Goal: Information Seeking & Learning: Learn about a topic

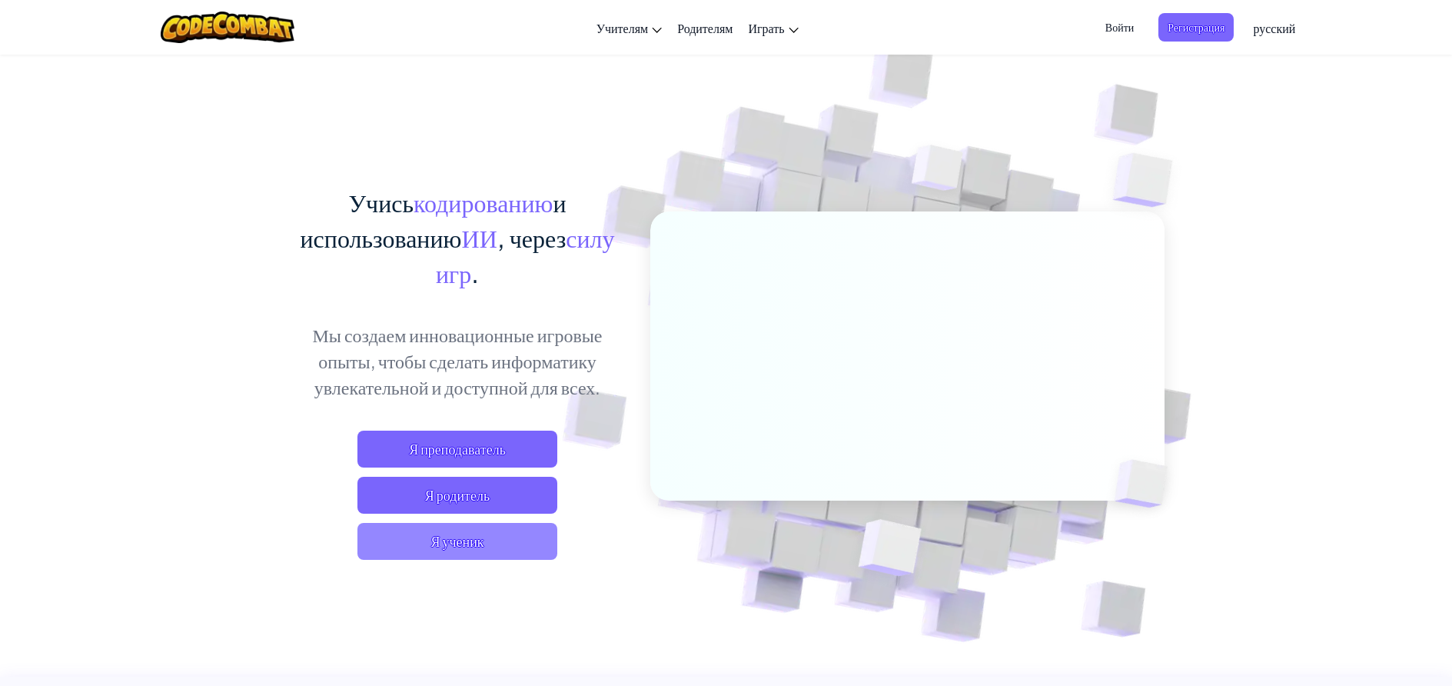
click at [475, 540] on span "Я ученик" at bounding box center [457, 541] width 200 height 37
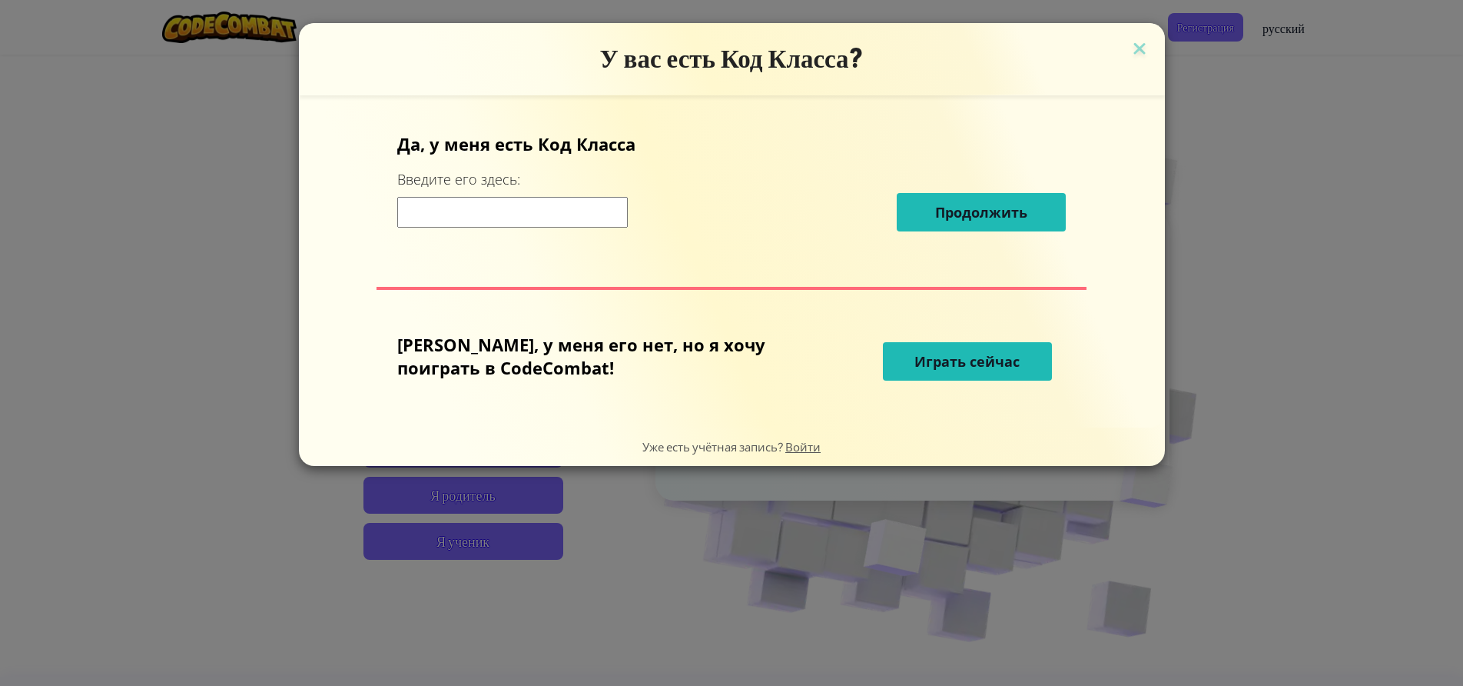
click at [580, 226] on input at bounding box center [512, 212] width 231 height 31
click at [951, 342] on button "Играть сейчас" at bounding box center [967, 361] width 169 height 38
click at [928, 375] on button "Играть сейчас" at bounding box center [967, 361] width 169 height 38
click at [915, 368] on span "Играть сейчас" at bounding box center [967, 361] width 105 height 18
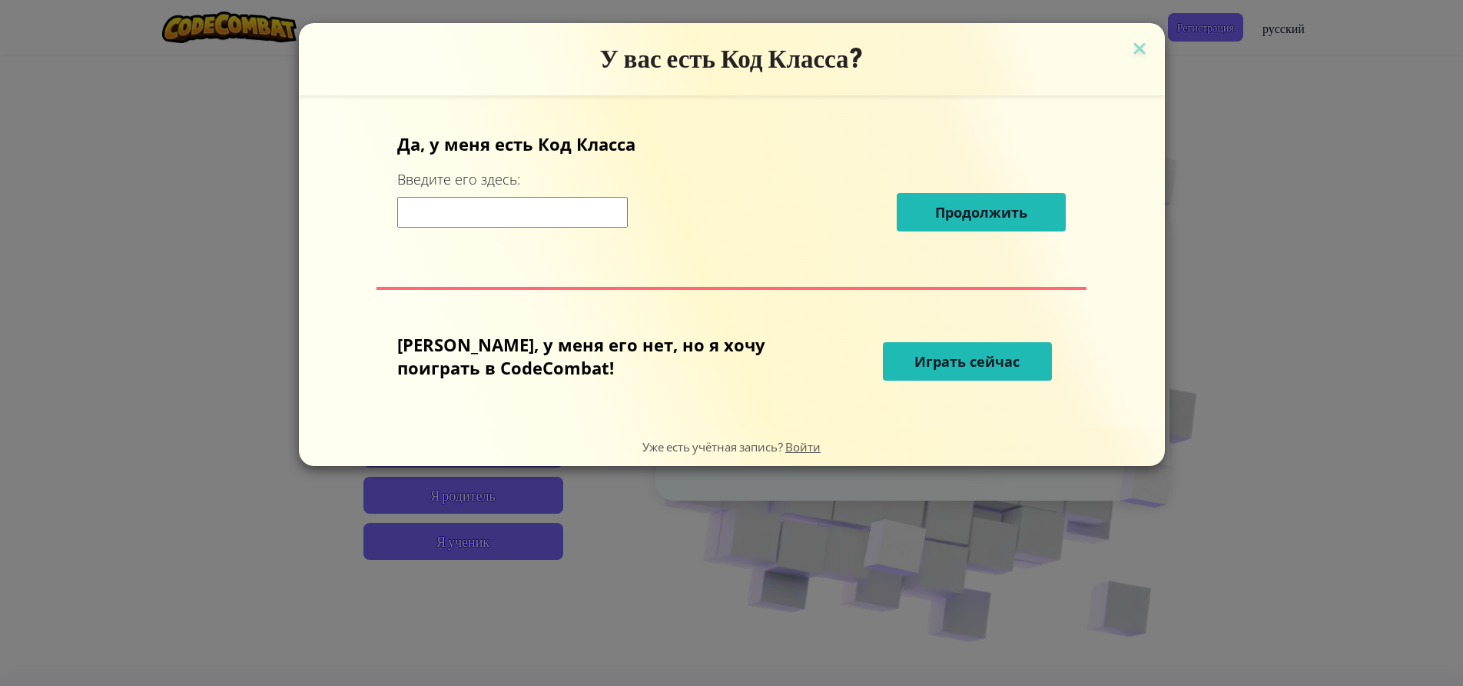
click at [915, 368] on span "Играть сейчас" at bounding box center [967, 361] width 105 height 18
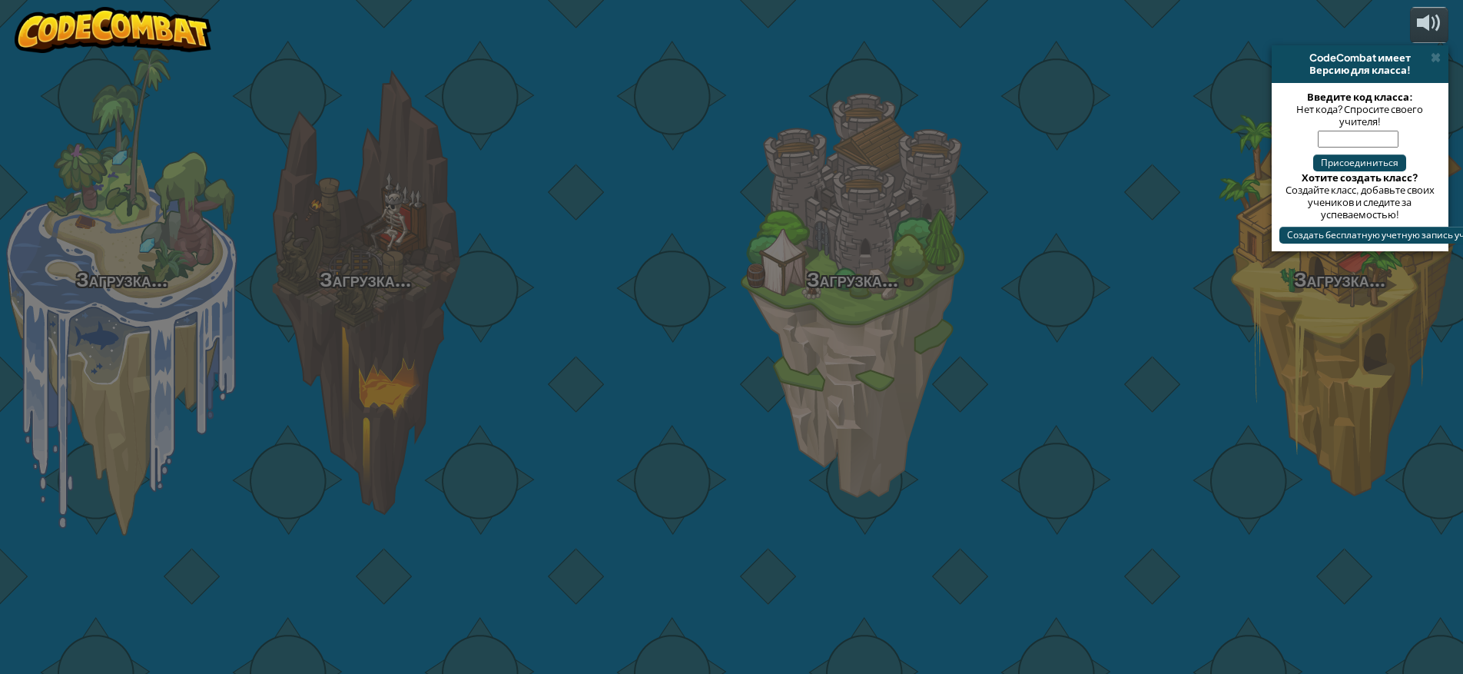
click at [913, 368] on div "Загрузка... Загрузка... Загрузка... Загрузка... Загрузка... Загрузка... Загрузк…" at bounding box center [731, 337] width 1463 height 674
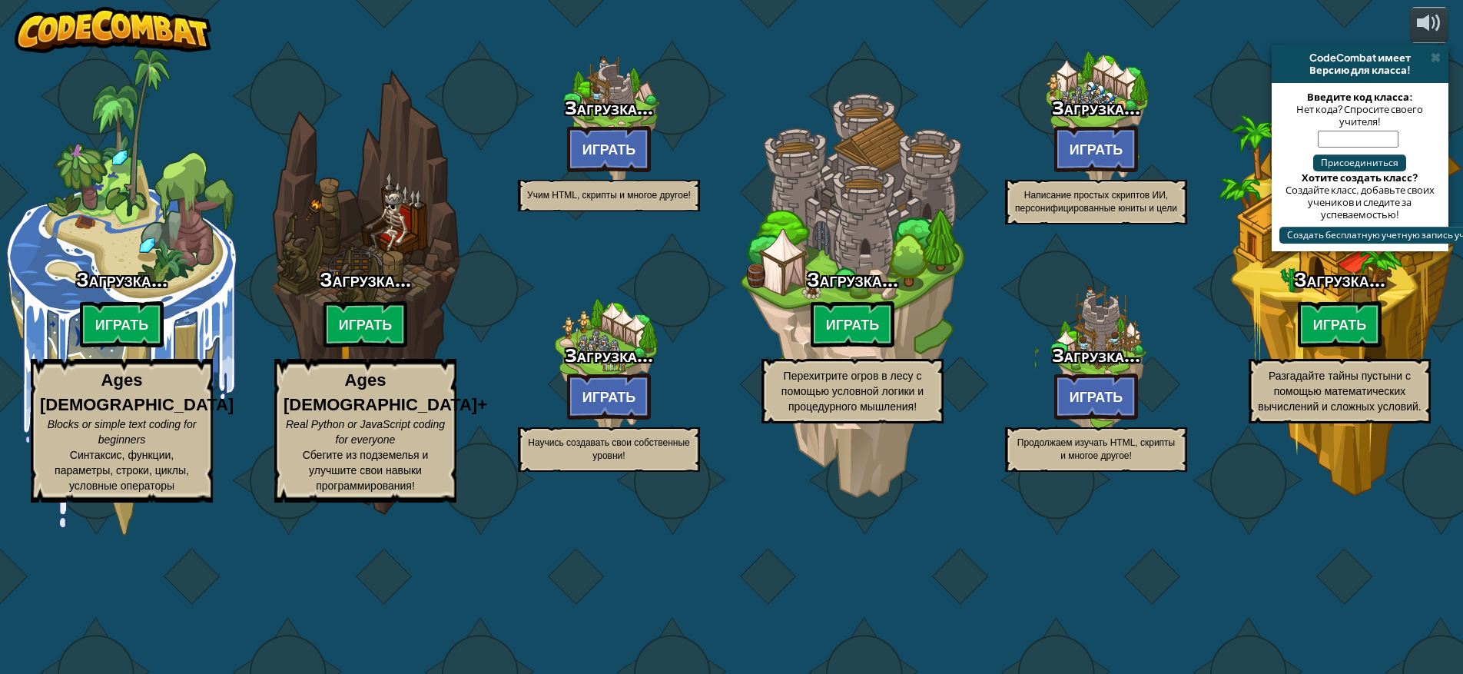
select select "ru"
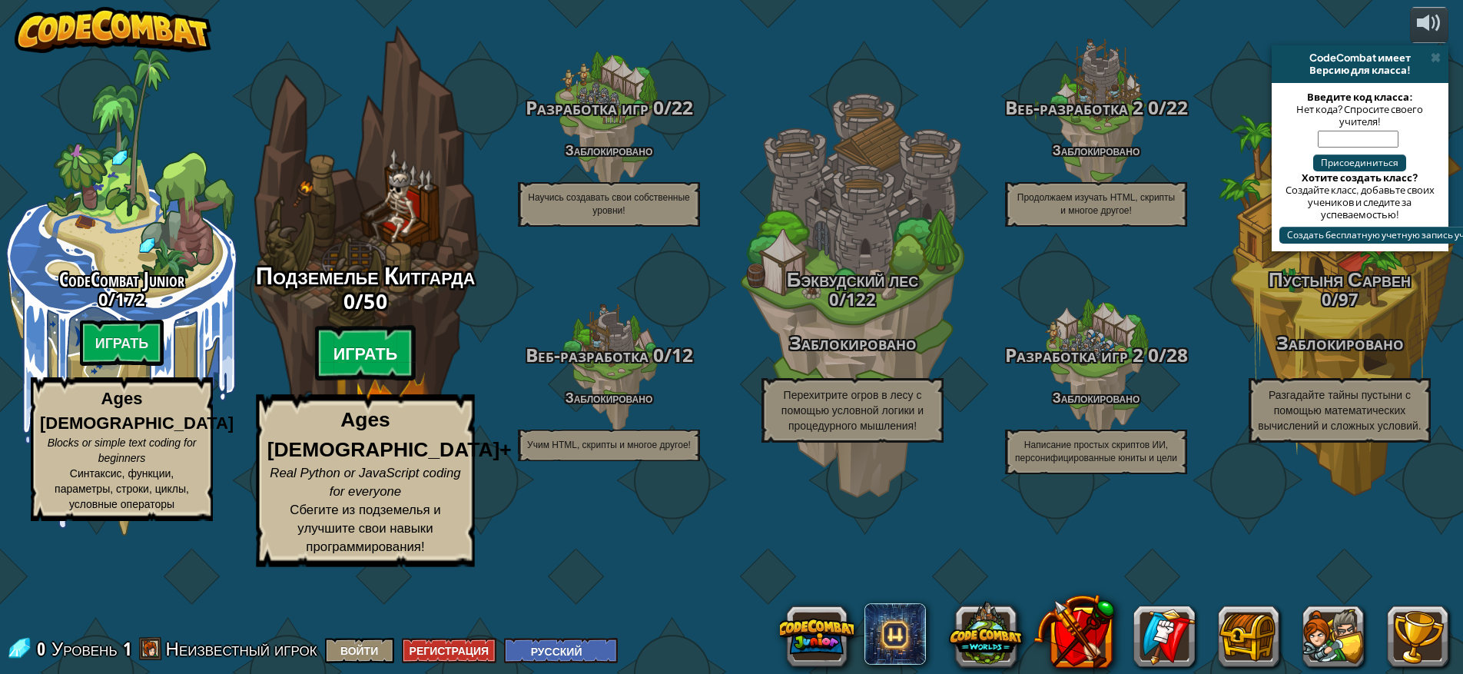
click at [367, 381] on btn "Играть" at bounding box center [365, 353] width 101 height 55
select select "ru"
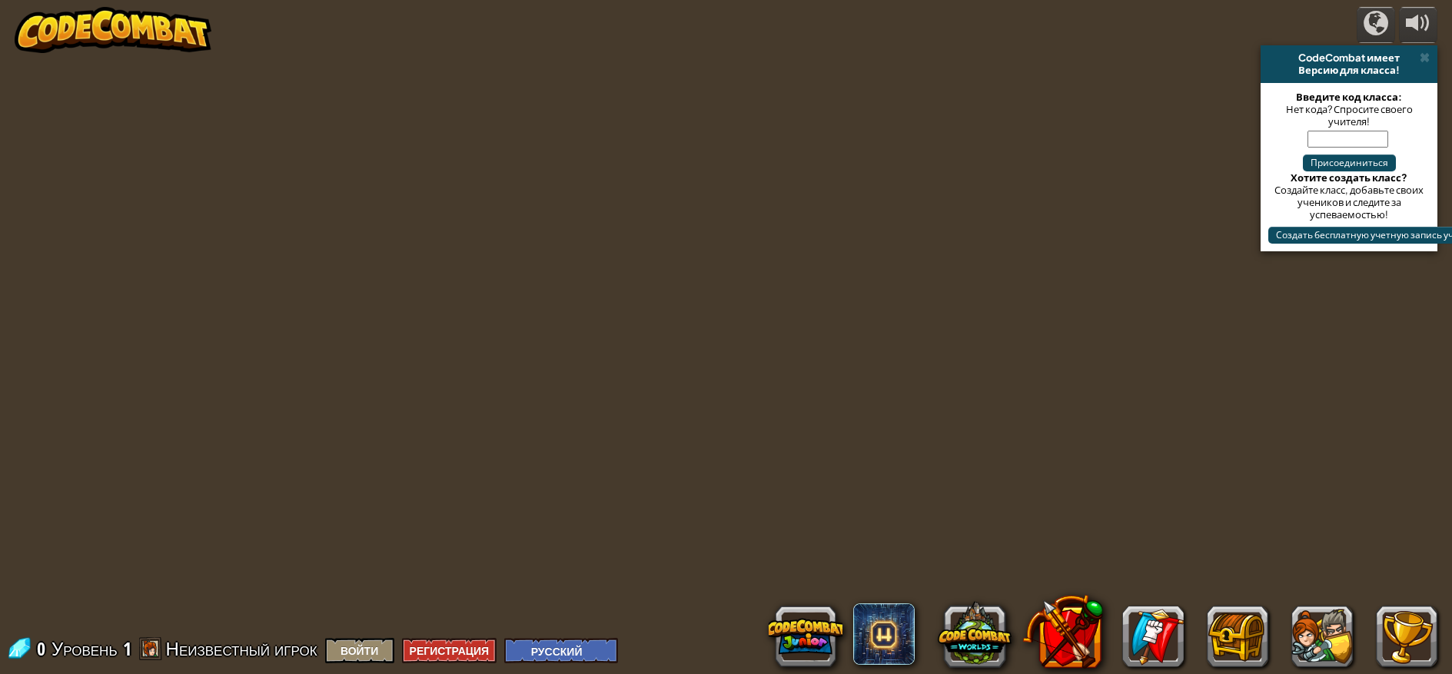
select select "ru"
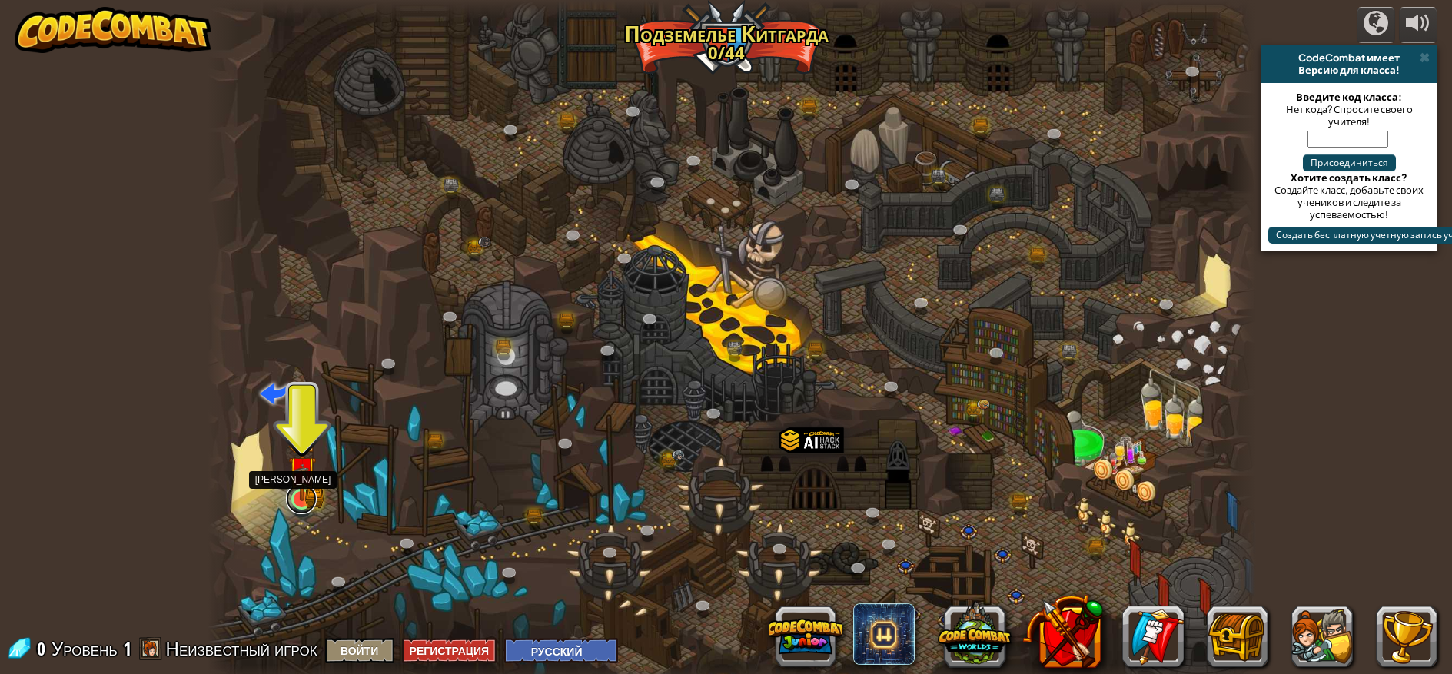
click at [310, 503] on link at bounding box center [301, 498] width 31 height 31
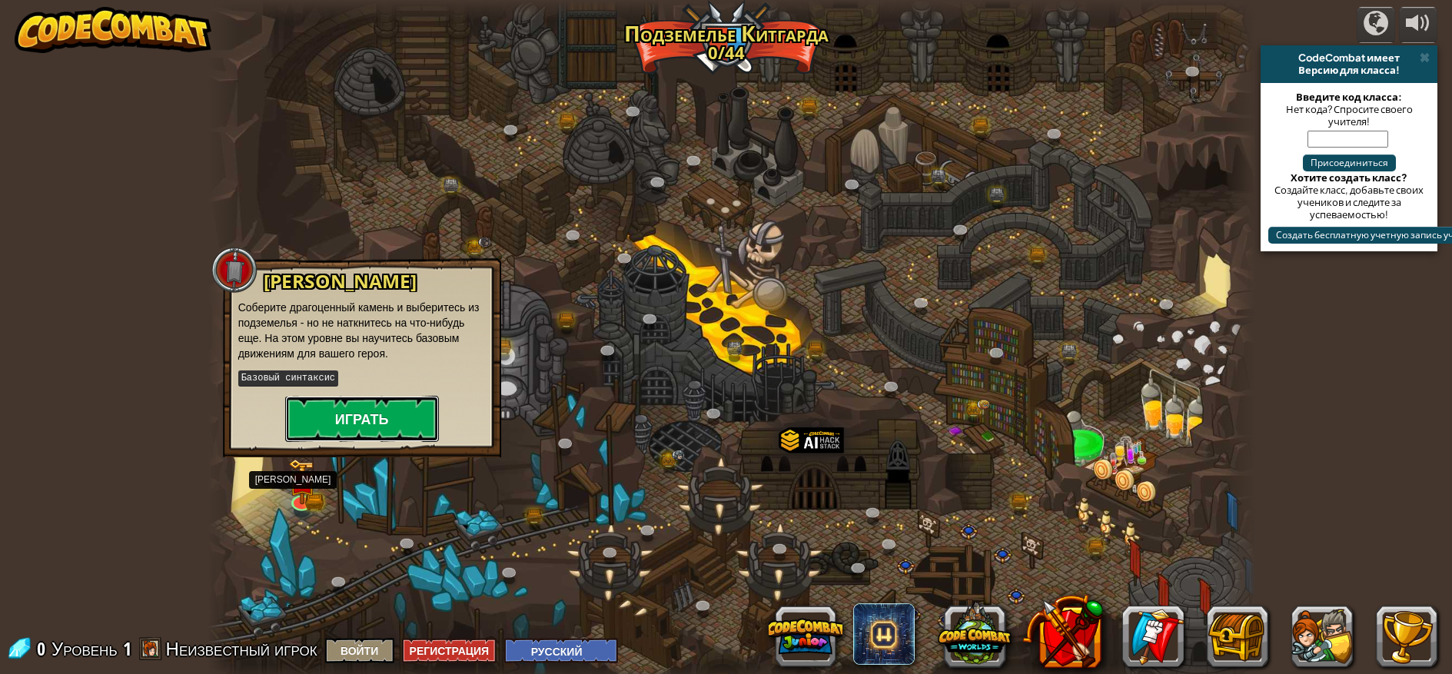
click at [347, 411] on button "Играть" at bounding box center [362, 419] width 154 height 46
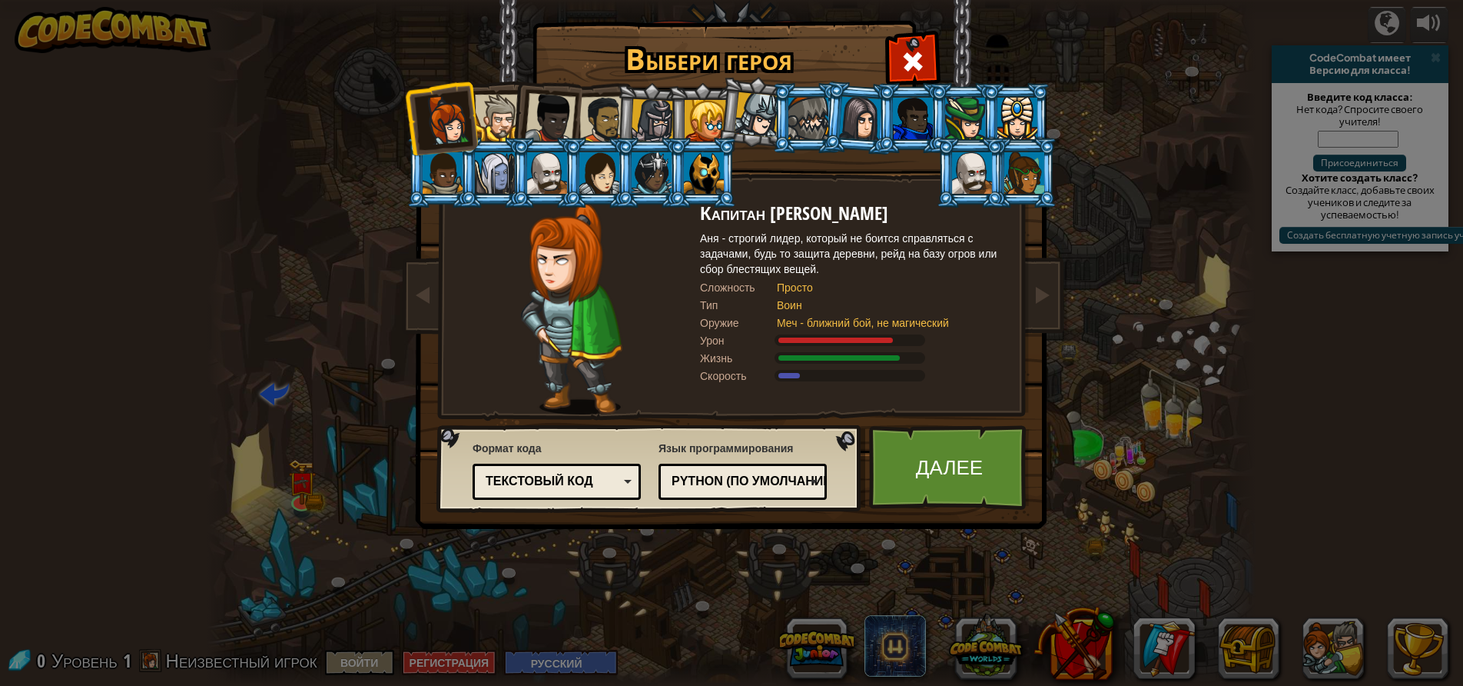
click at [659, 121] on div at bounding box center [653, 121] width 44 height 44
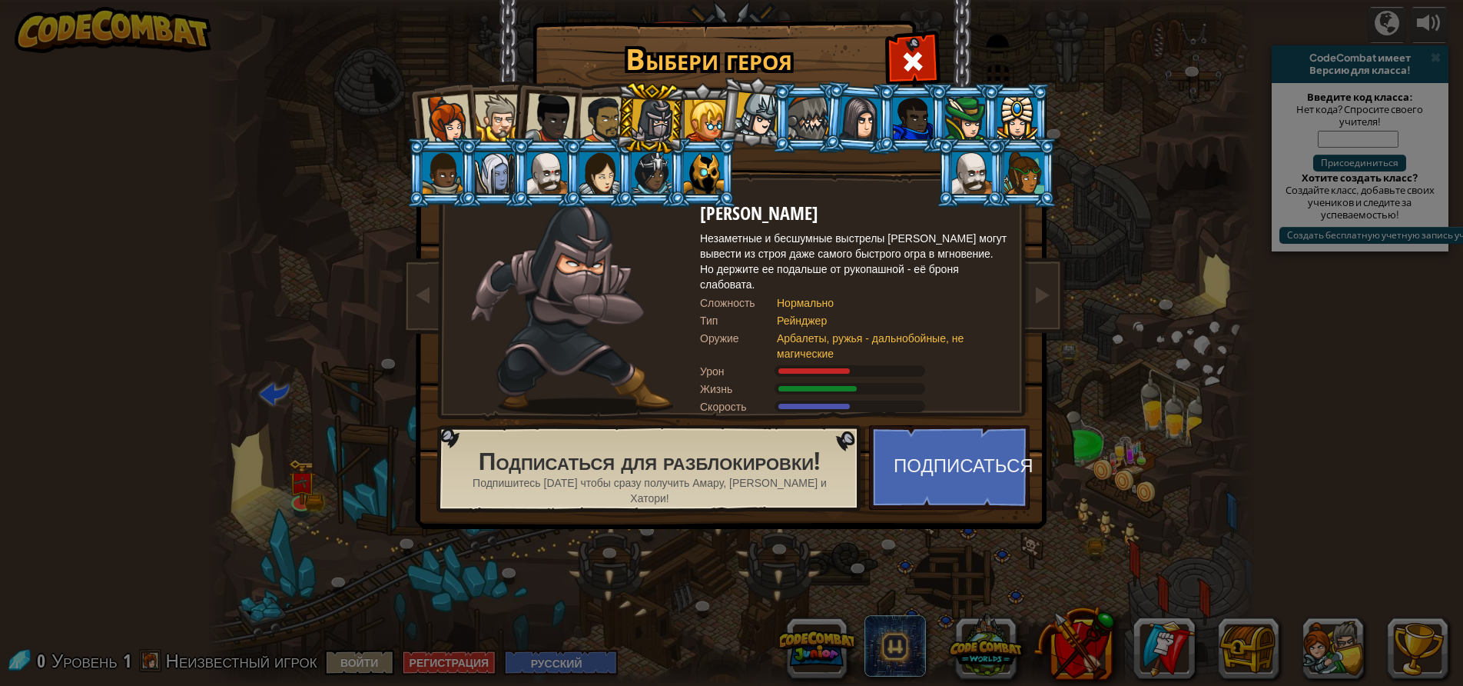
click at [447, 113] on div at bounding box center [446, 120] width 51 height 51
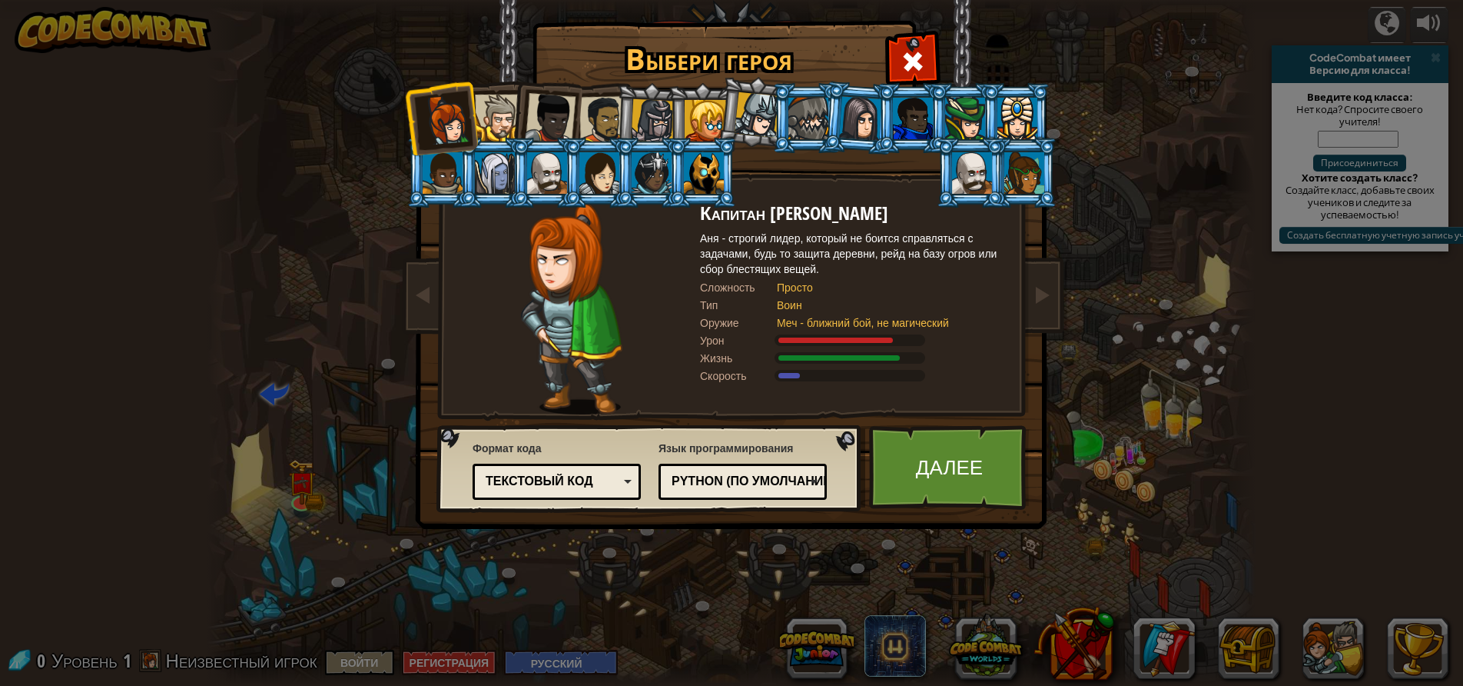
click at [489, 120] on div at bounding box center [498, 118] width 47 height 47
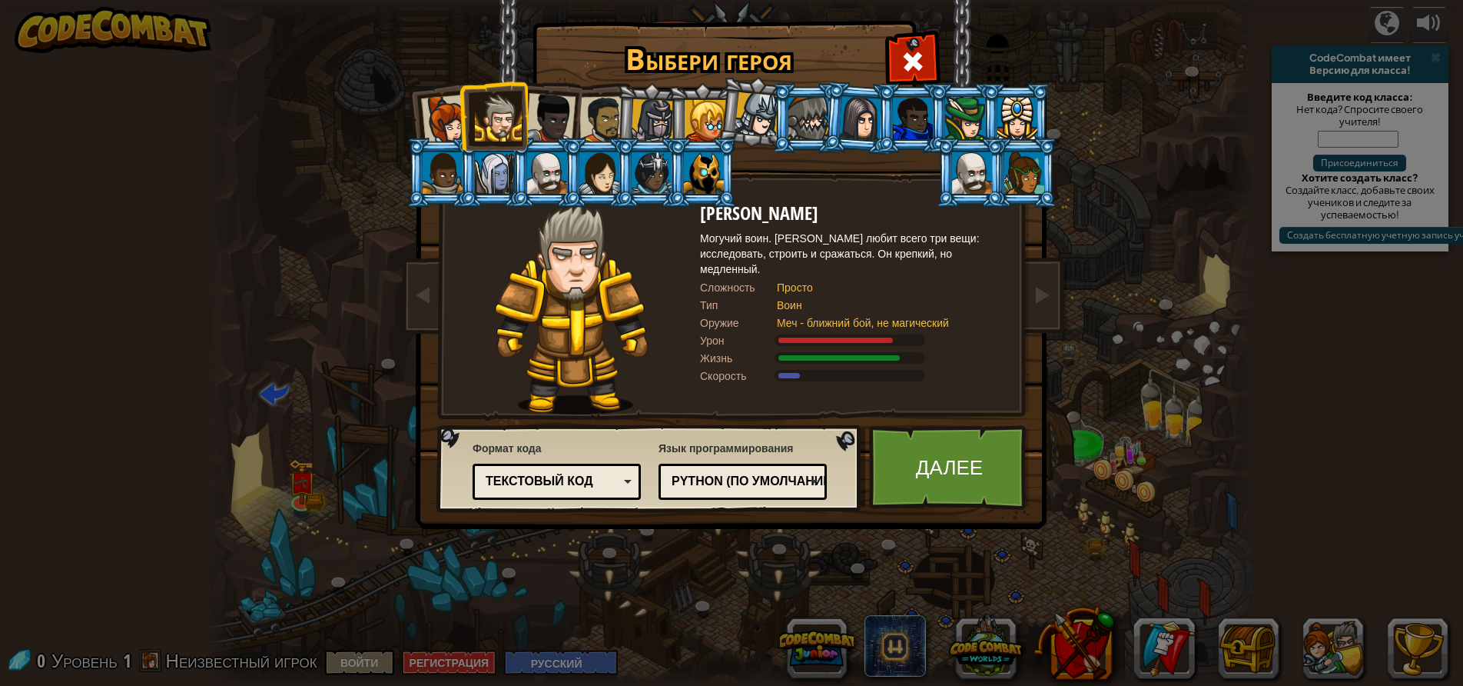
click at [627, 491] on div "Текстовый код" at bounding box center [557, 482] width 148 height 24
click at [669, 609] on div "Выбери героя 0 Капитан [PERSON_NAME] [PERSON_NAME] - строгий лидер, который не …" at bounding box center [731, 343] width 1463 height 686
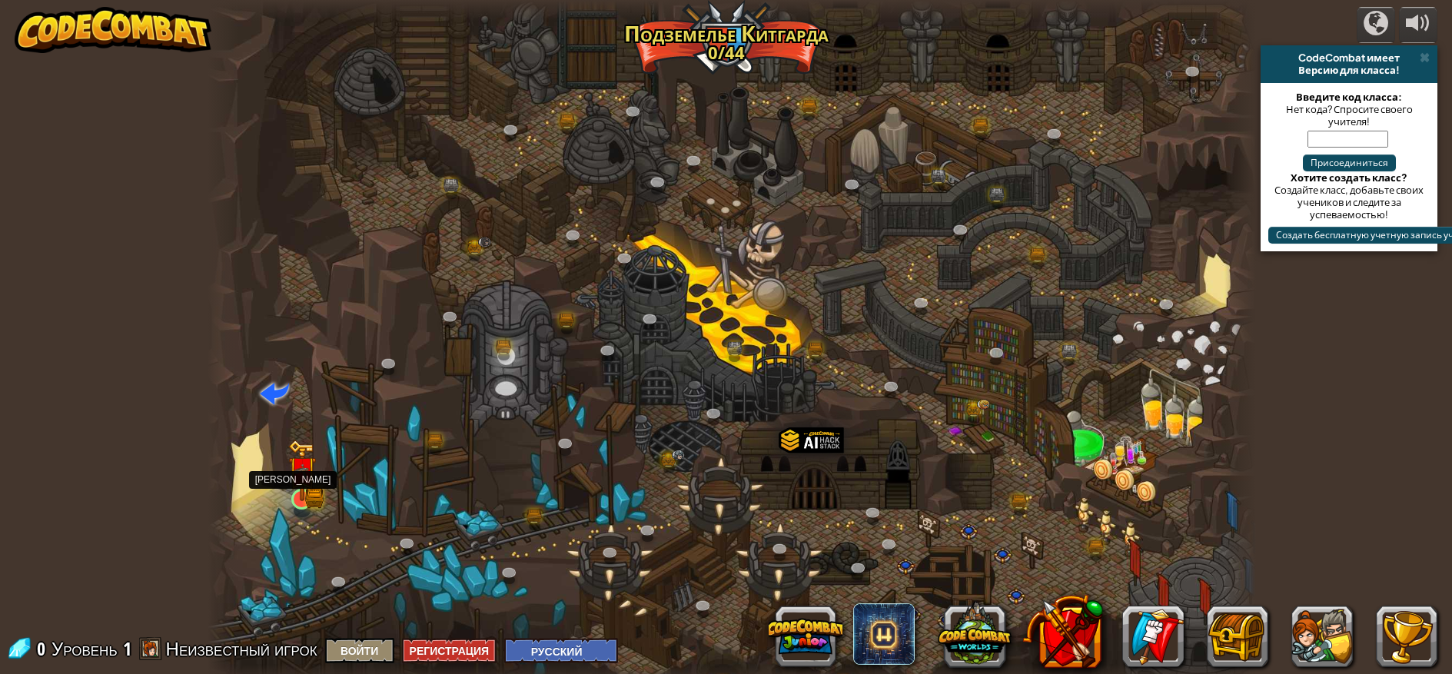
click at [307, 496] on img at bounding box center [302, 470] width 28 height 61
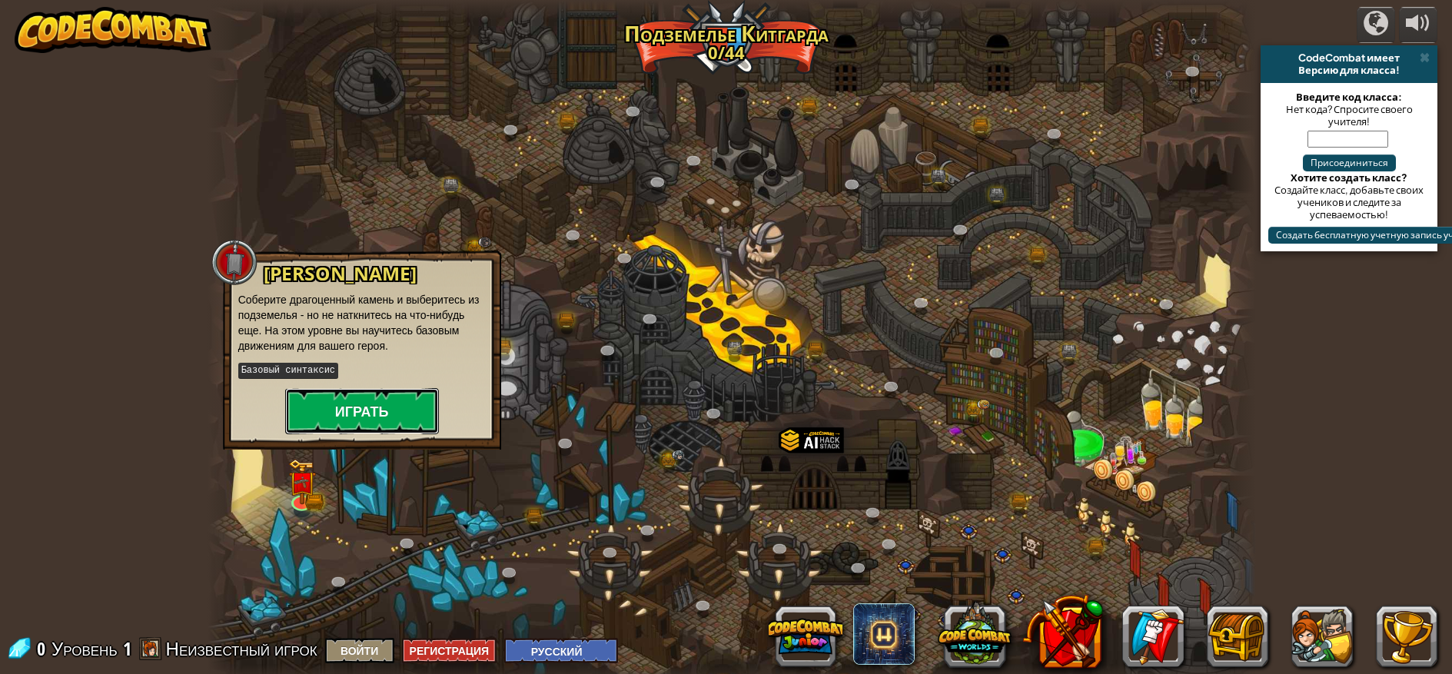
click at [325, 423] on button "Играть" at bounding box center [362, 411] width 154 height 46
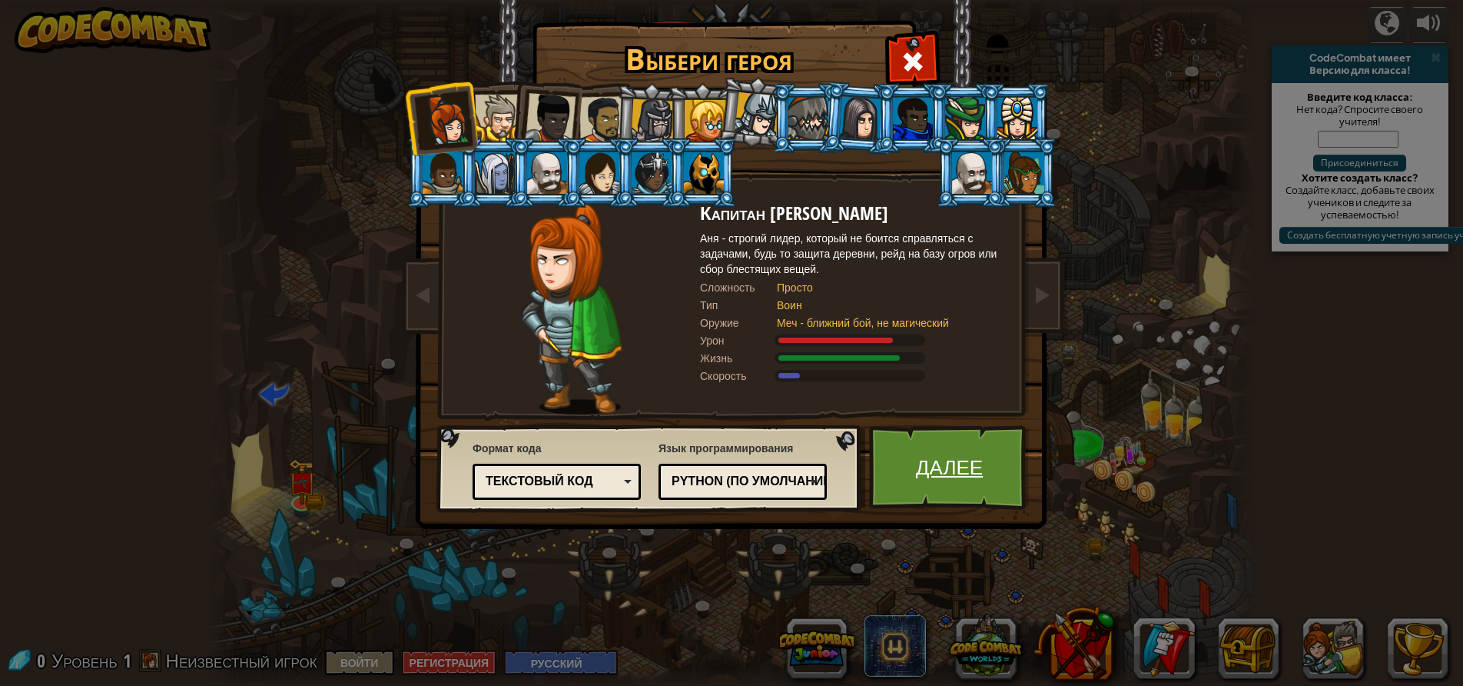
click at [991, 493] on link "Далее" at bounding box center [949, 467] width 161 height 85
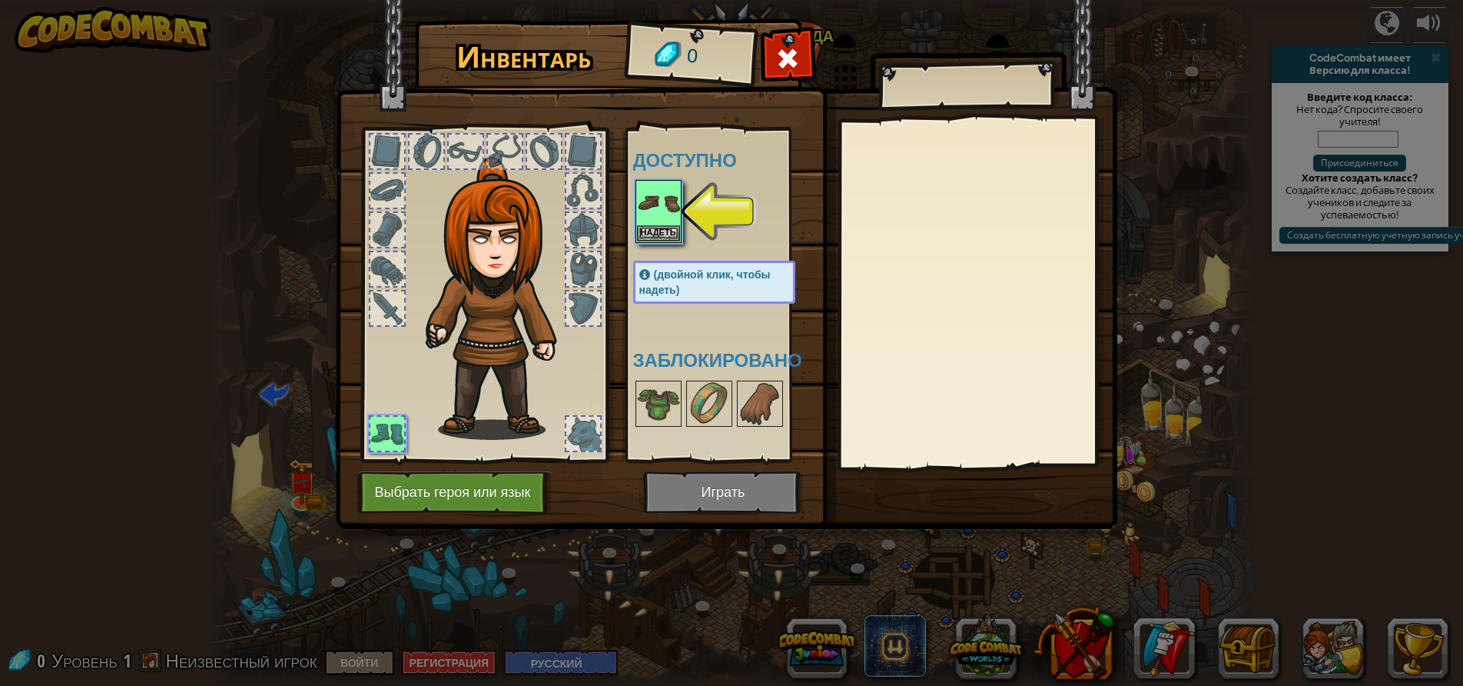
click at [732, 488] on img at bounding box center [727, 250] width 782 height 558
click at [657, 251] on div "Доступно [PERSON_NAME] (двойной клик, чтобы надеть) Заблокировано" at bounding box center [729, 294] width 193 height 320
click at [658, 237] on button "Надеть" at bounding box center [658, 232] width 43 height 16
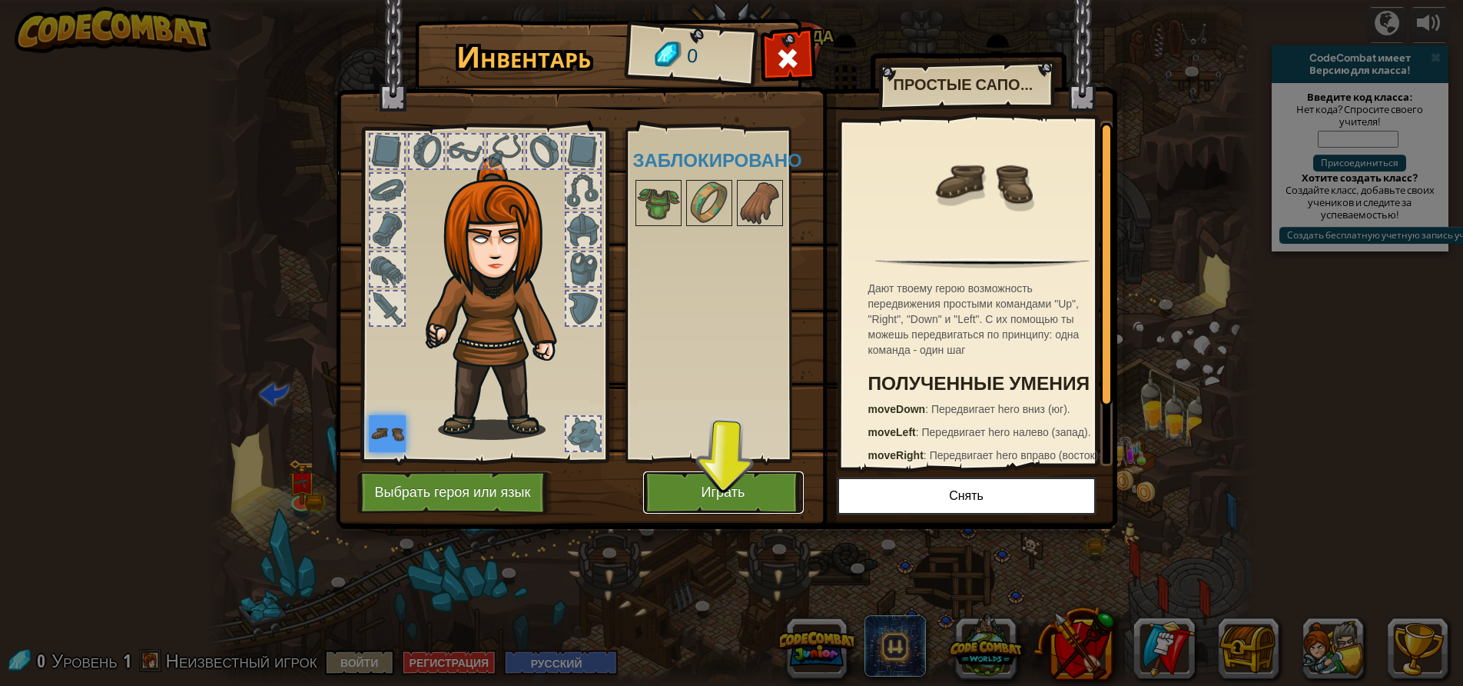
click at [737, 477] on button "Играть" at bounding box center [723, 492] width 161 height 42
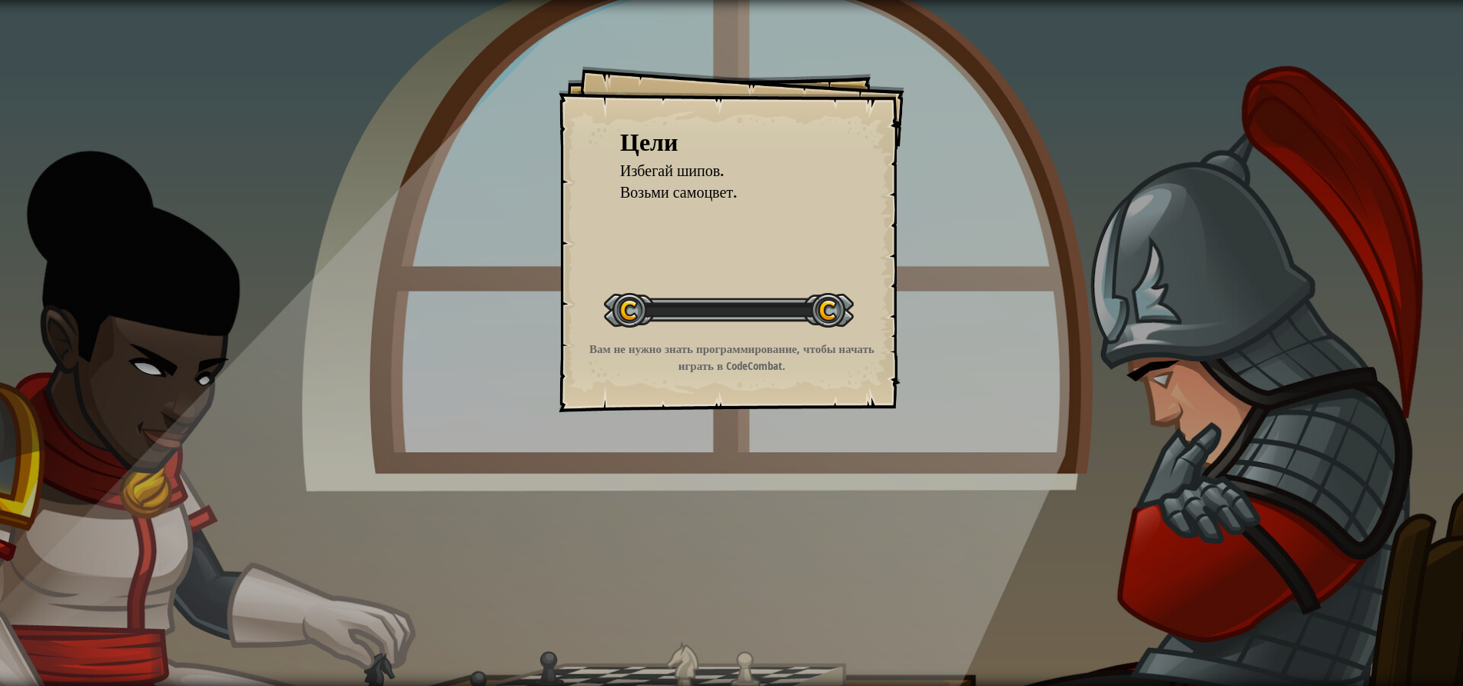
click at [736, 489] on div "Цели Избегай шипов. Возьми самоцвет. Начать уровень Ошибка загрузки с сервера Ч…" at bounding box center [731, 343] width 1463 height 686
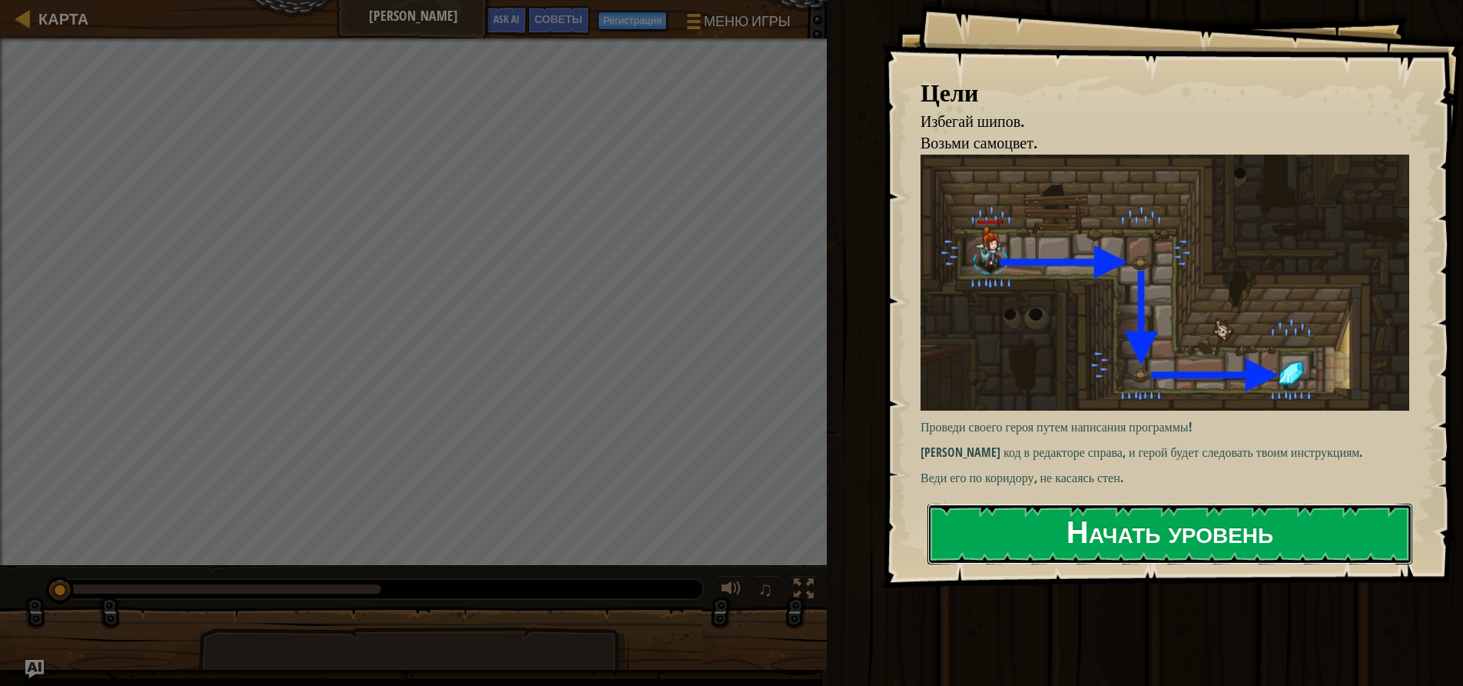
click at [1114, 538] on button "Начать уровень" at bounding box center [1170, 533] width 485 height 61
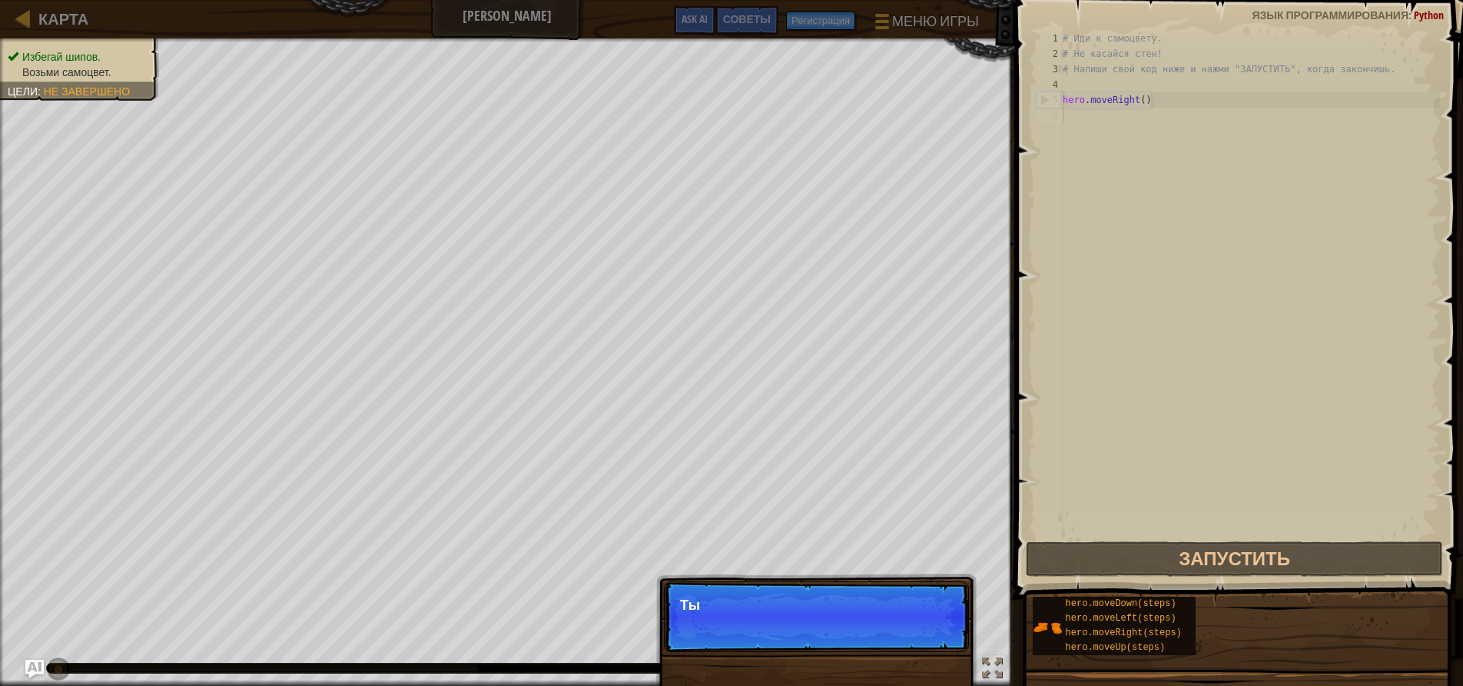
click at [903, 629] on p "Пропуск (Esc) Продолжить Ты" at bounding box center [816, 616] width 305 height 71
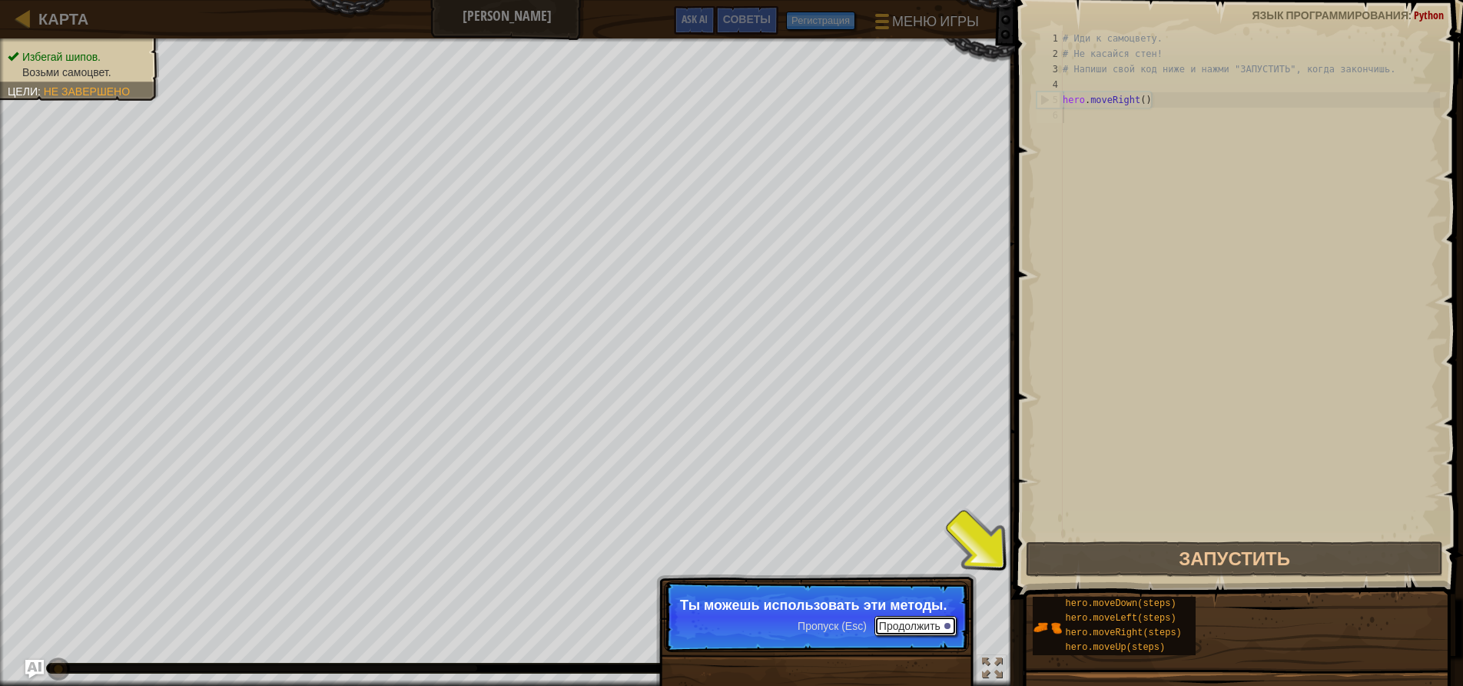
click at [904, 629] on button "Продолжить" at bounding box center [916, 626] width 82 height 20
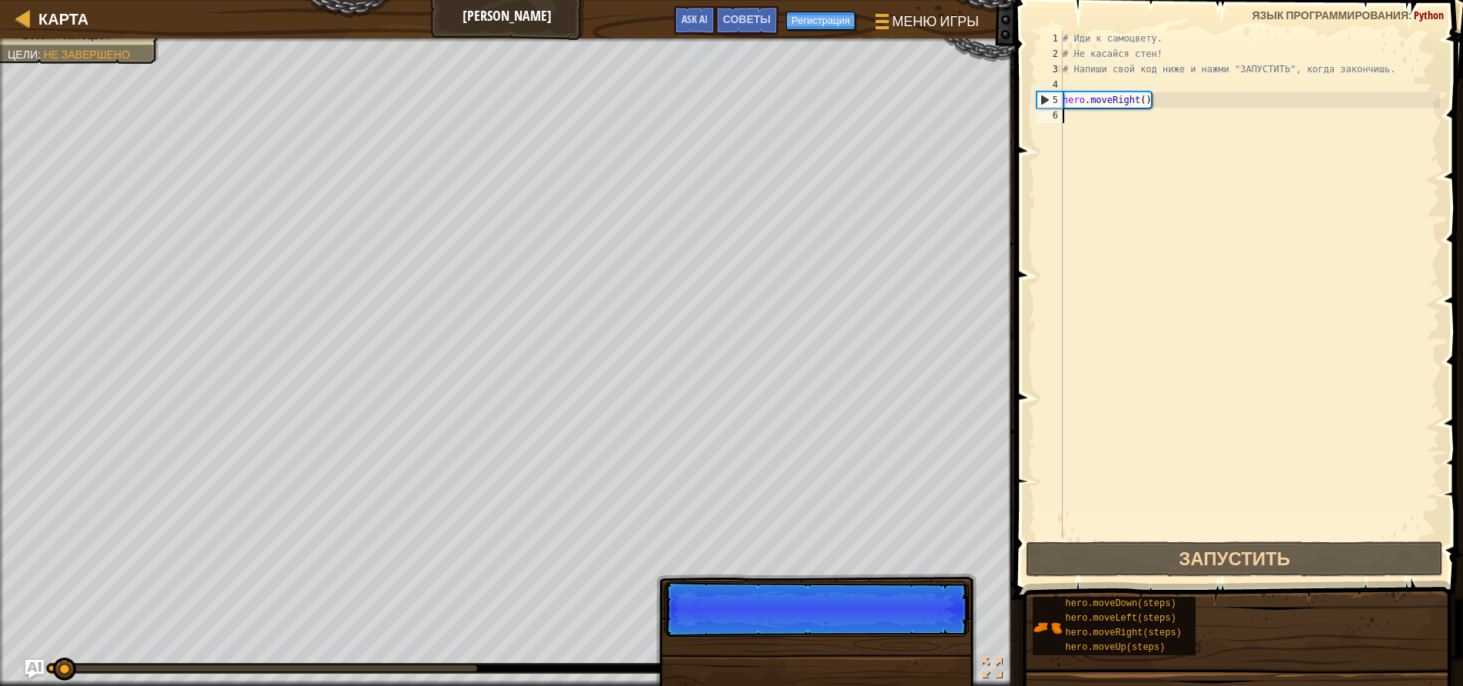
scroll to position [7, 0]
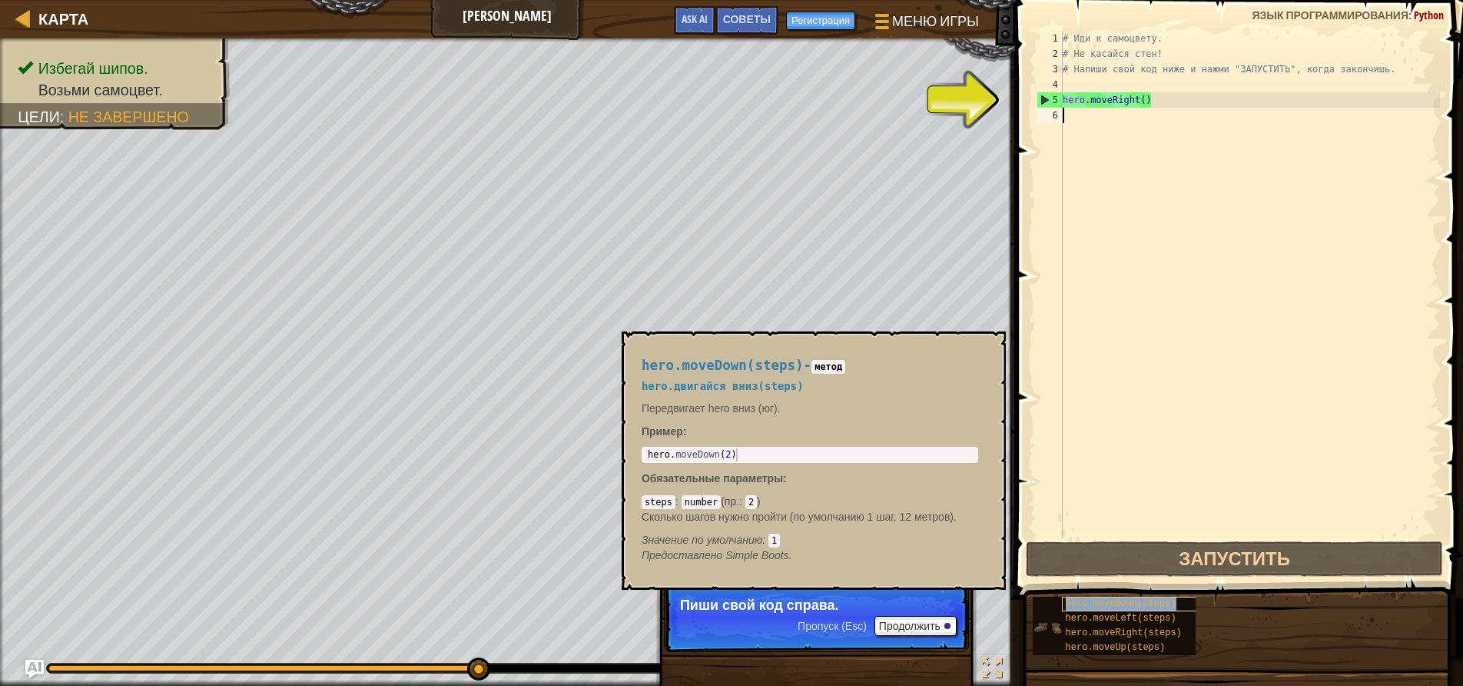
click at [1153, 606] on span "hero.moveDown(steps)" at bounding box center [1121, 603] width 111 height 11
click at [1187, 287] on div "# Иди к самоцвету. # Не касайся стен! # Напиши свой код ниже и нажми "ЗАПУСТИТЬ…" at bounding box center [1250, 300] width 380 height 538
drag, startPoint x: 762, startPoint y: 445, endPoint x: 722, endPoint y: 452, distance: 40.6
click at [721, 449] on div "hero.moveDown(steps) - метод hero.двигайся вниз(steps) Передвигает hero вниз (ю…" at bounding box center [810, 461] width 358 height 234
click at [990, 347] on button "×" at bounding box center [989, 349] width 12 height 22
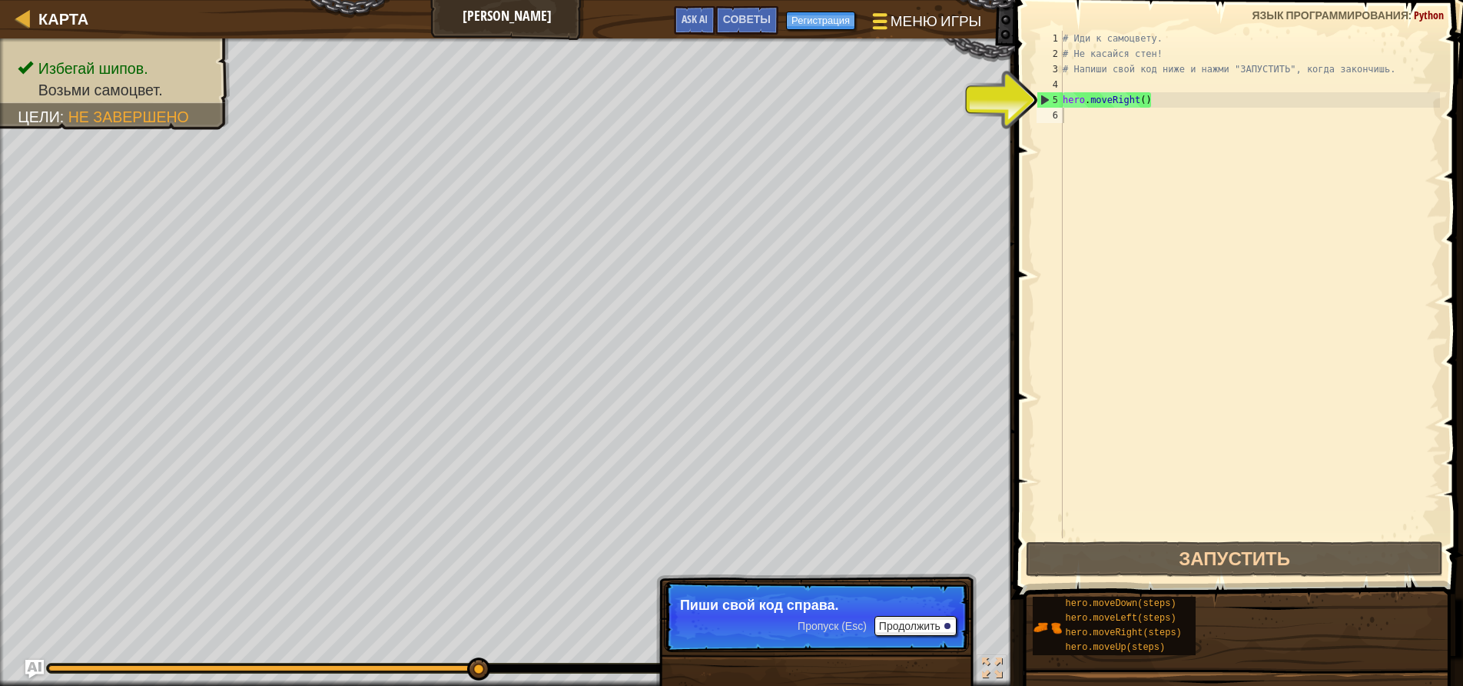
click at [898, 32] on button "Меню игры" at bounding box center [925, 24] width 131 height 38
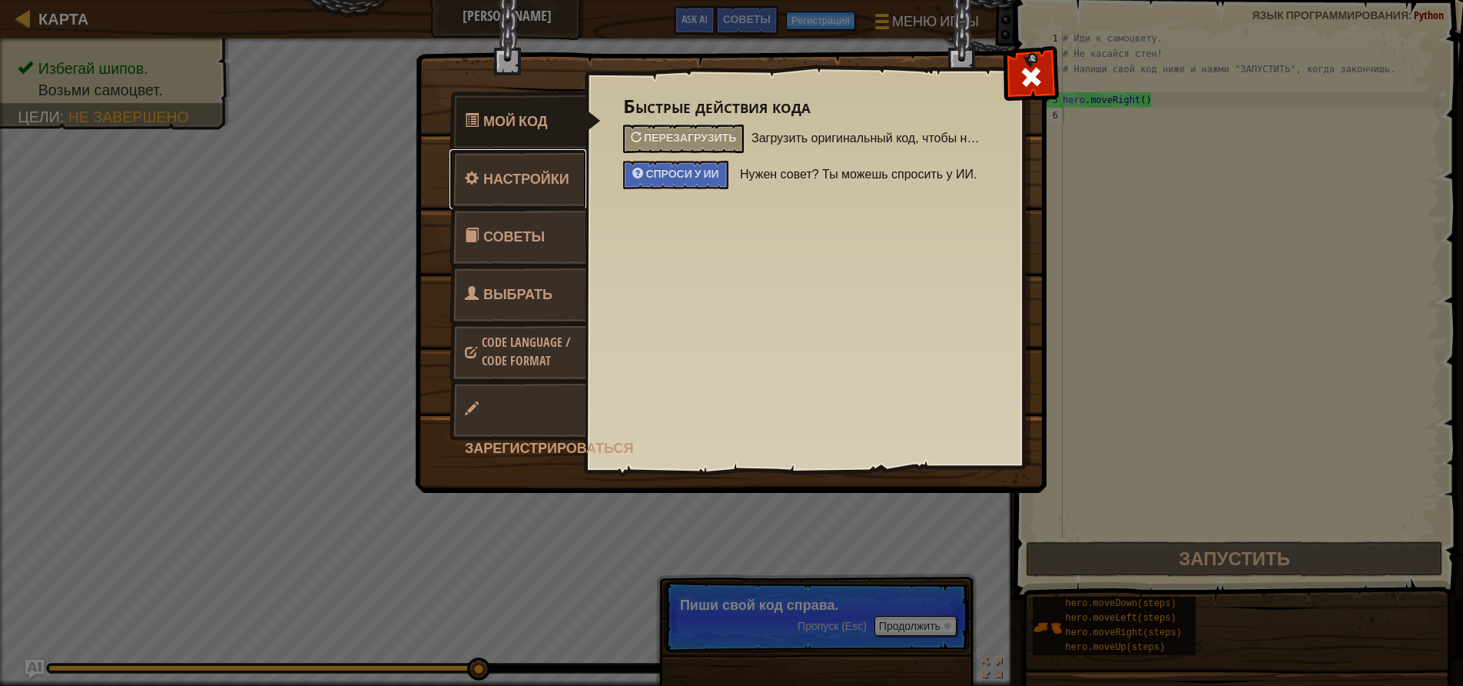
click at [516, 196] on link "Настройки" at bounding box center [518, 179] width 137 height 60
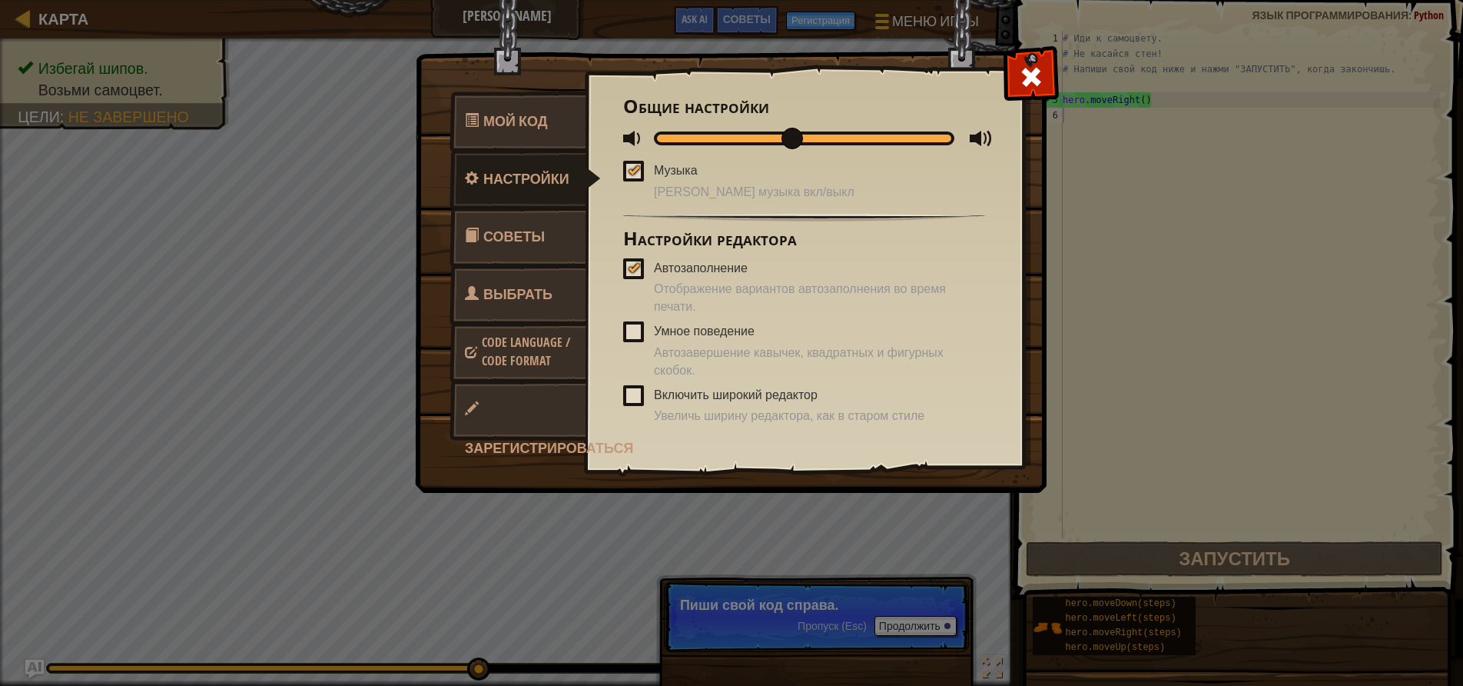
drag, startPoint x: 836, startPoint y: 141, endPoint x: 786, endPoint y: 146, distance: 50.2
click at [786, 145] on div at bounding box center [804, 138] width 301 height 14
drag, startPoint x: 786, startPoint y: 146, endPoint x: 727, endPoint y: 145, distance: 59.2
click at [767, 145] on span at bounding box center [778, 139] width 22 height 22
click at [1056, 85] on img at bounding box center [737, 217] width 644 height 550
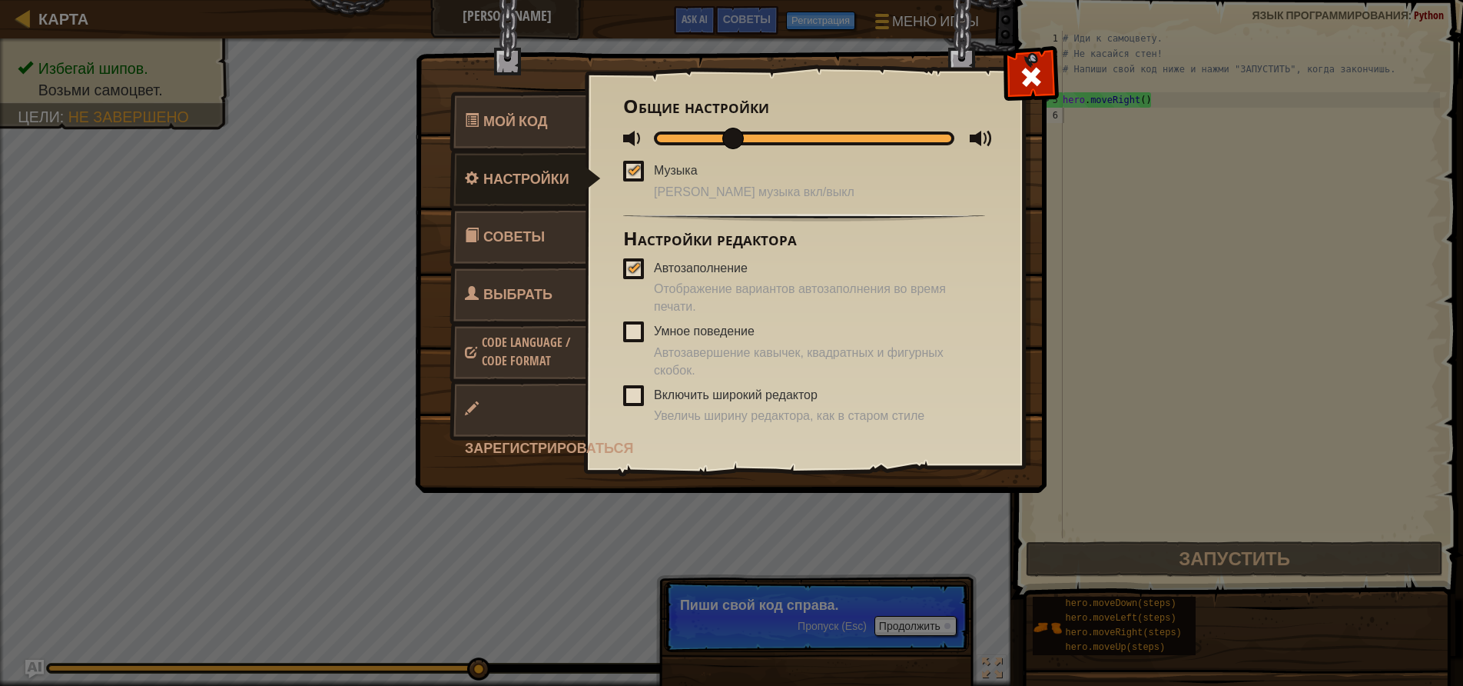
click at [1003, 52] on img at bounding box center [737, 217] width 644 height 550
click at [1019, 66] on span at bounding box center [1031, 77] width 25 height 25
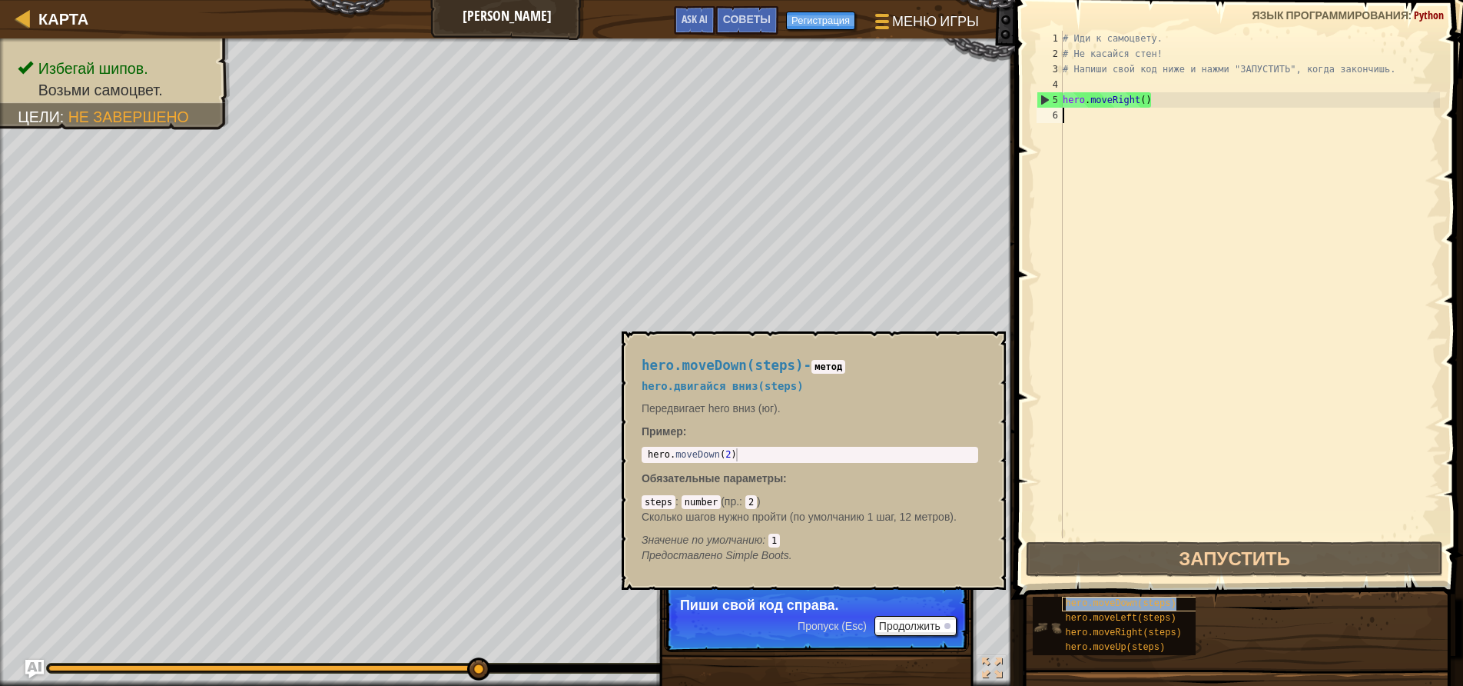
click at [1157, 604] on span "hero.moveDown(steps)" at bounding box center [1121, 603] width 111 height 11
click at [1165, 376] on div "# Иди к самоцвету. # Не касайся стен! # Напиши свой код ниже и нажми "ЗАПУСТИТЬ…" at bounding box center [1250, 300] width 380 height 538
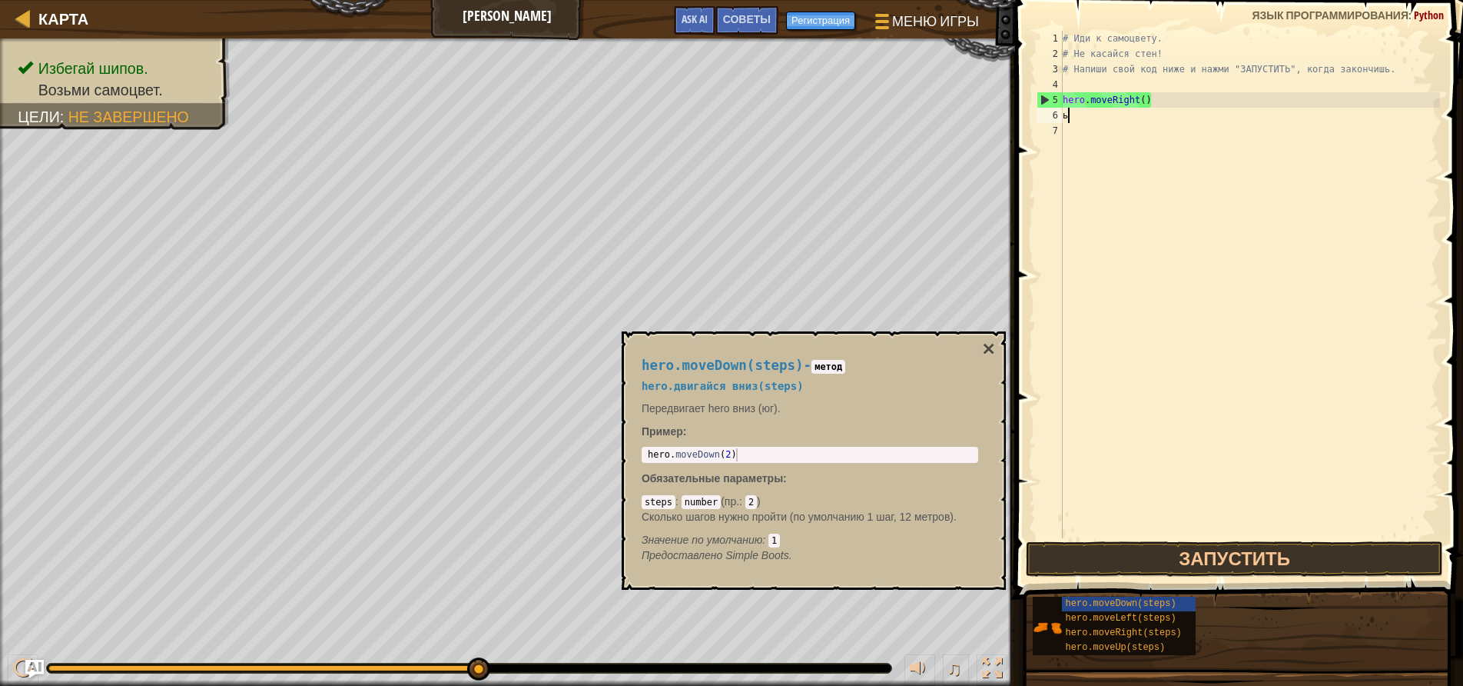
type textarea "ьщму"
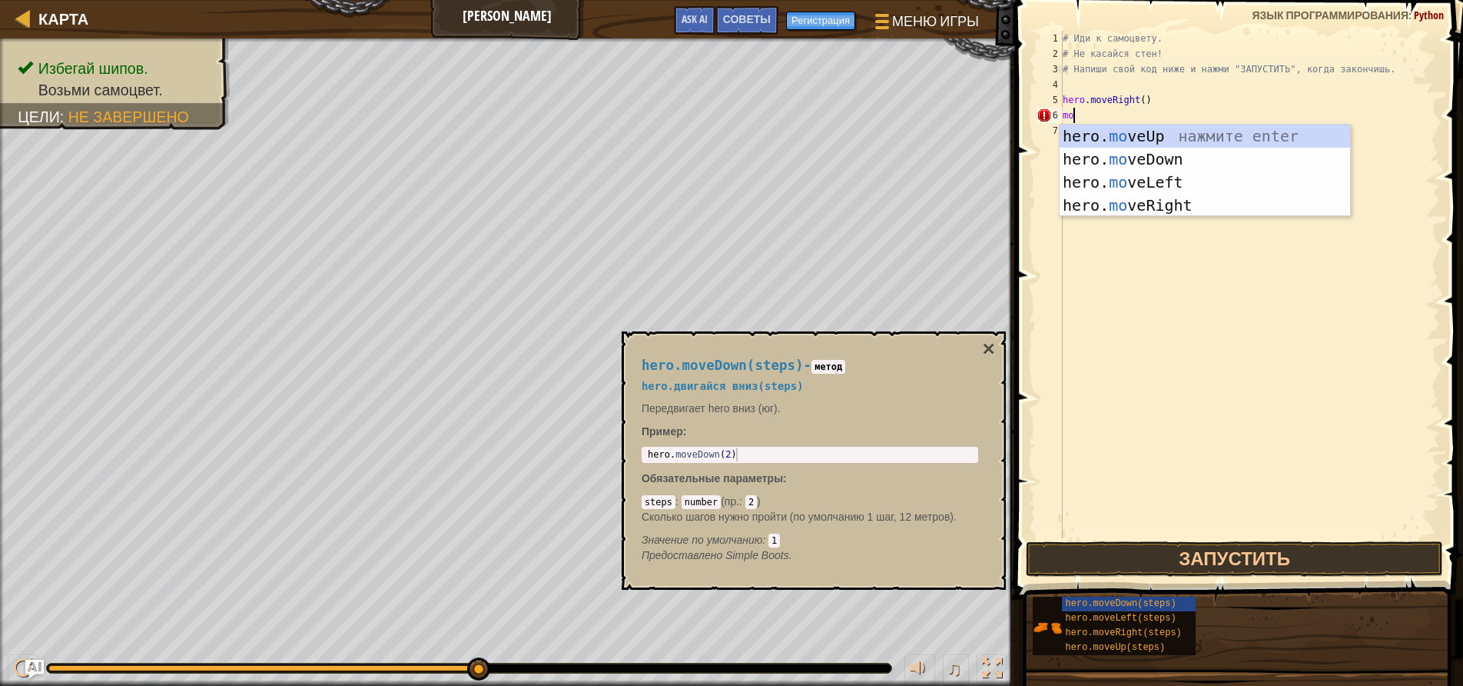
type textarea "move"
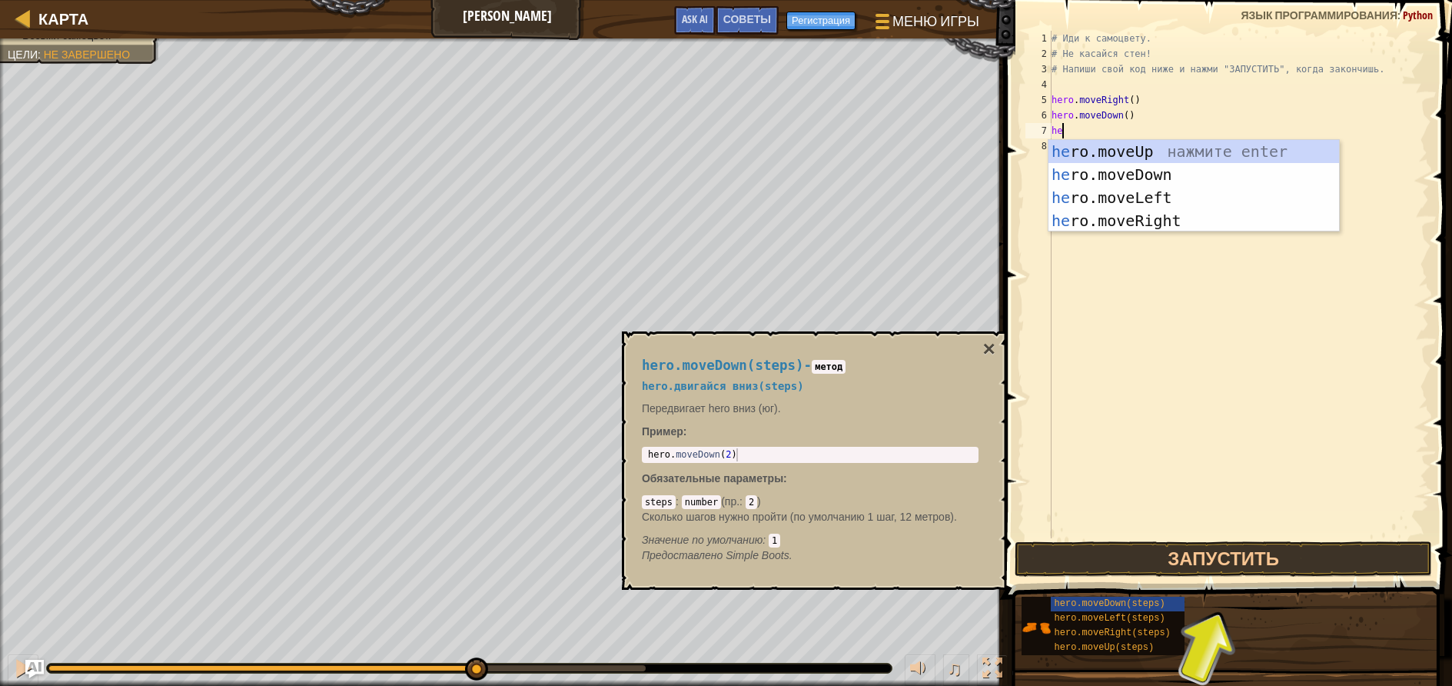
type textarea "her"
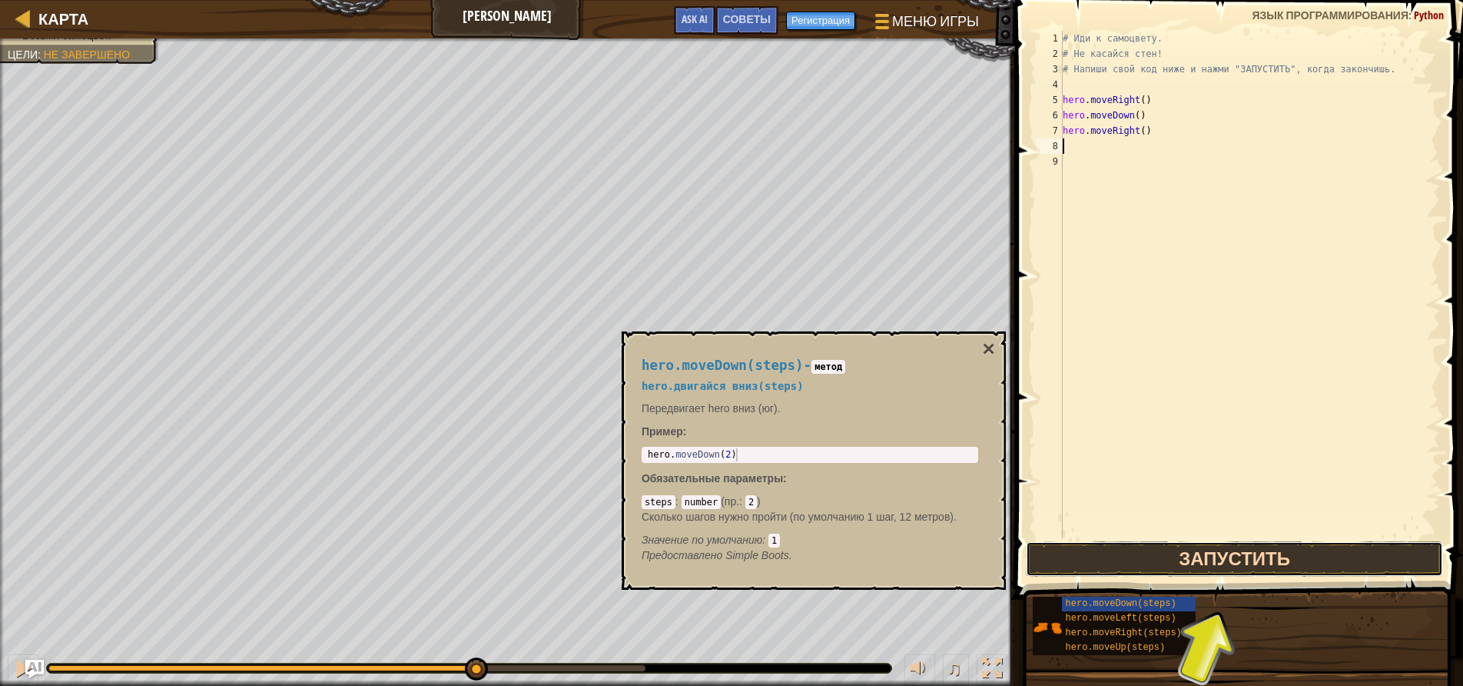
click at [1148, 556] on button "Запустить" at bounding box center [1234, 558] width 417 height 35
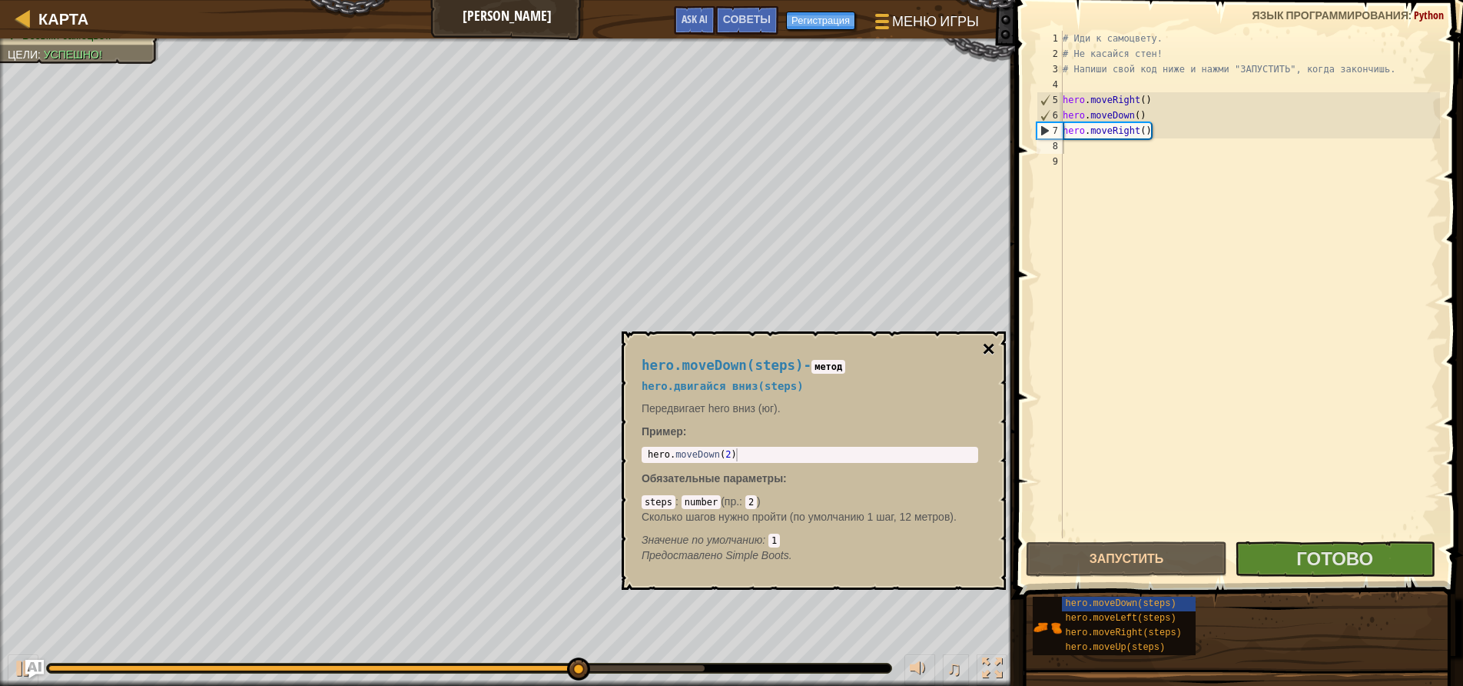
click at [991, 350] on button "×" at bounding box center [989, 349] width 12 height 22
